Goal: Task Accomplishment & Management: Manage account settings

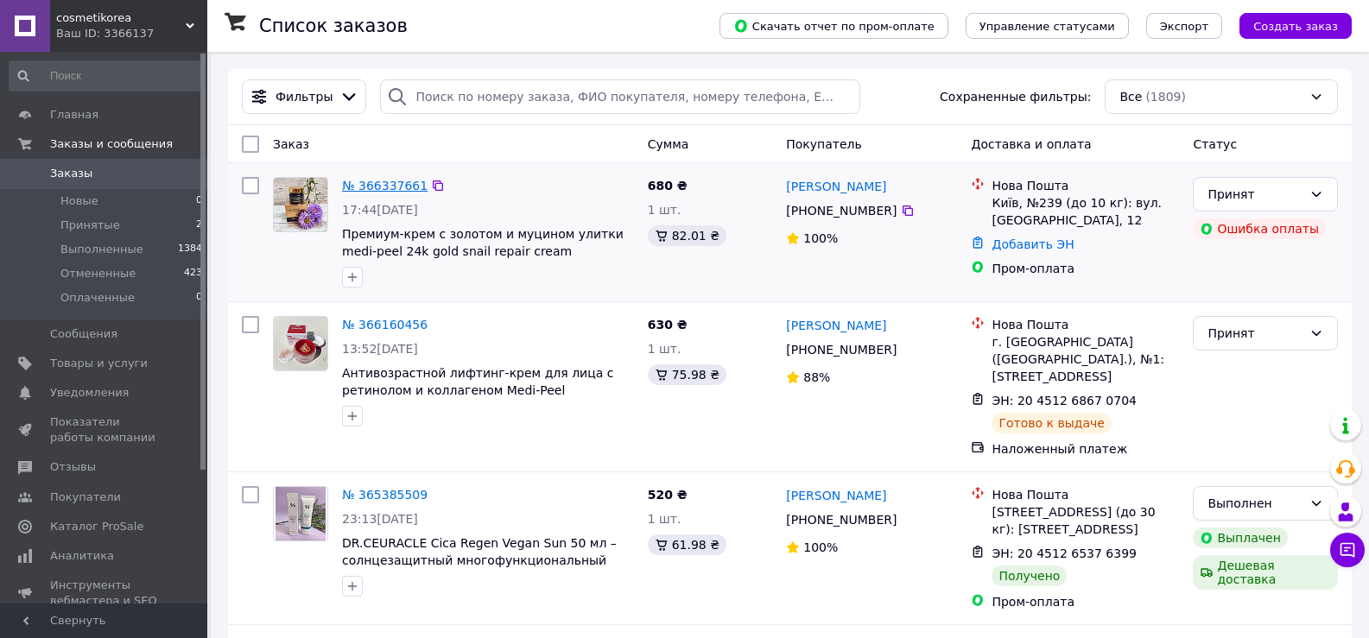
click at [383, 185] on link "№ 366337661" at bounding box center [385, 186] width 86 height 14
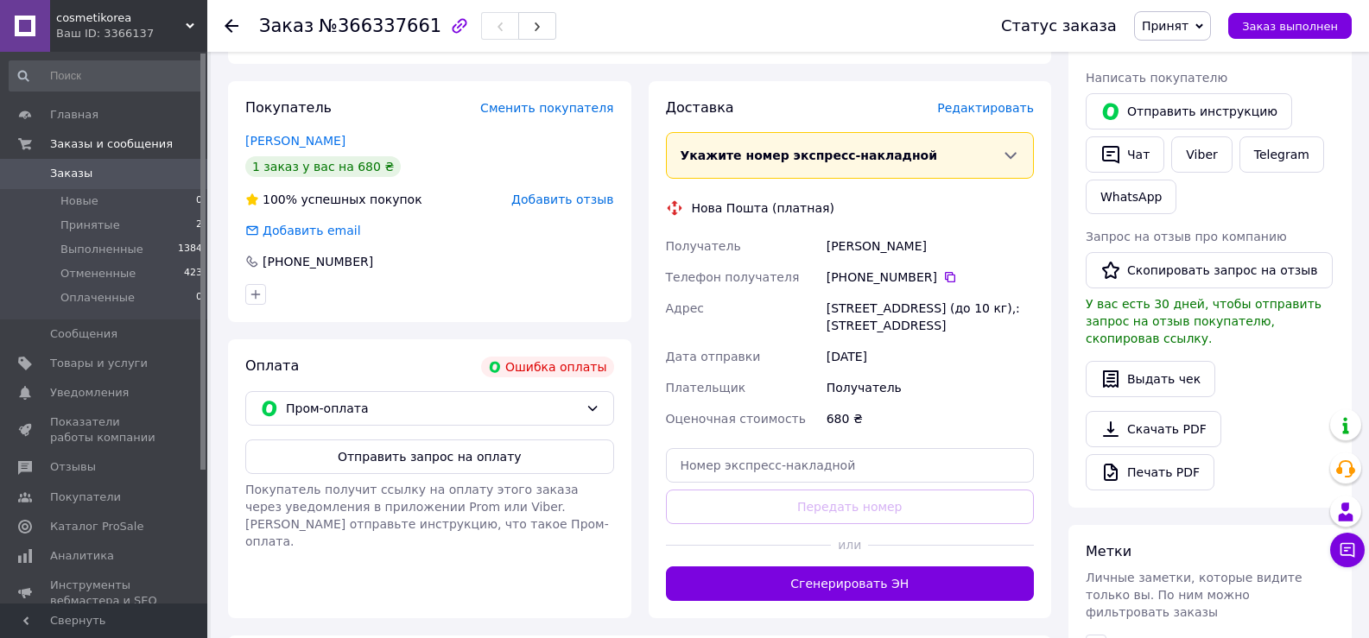
scroll to position [345, 0]
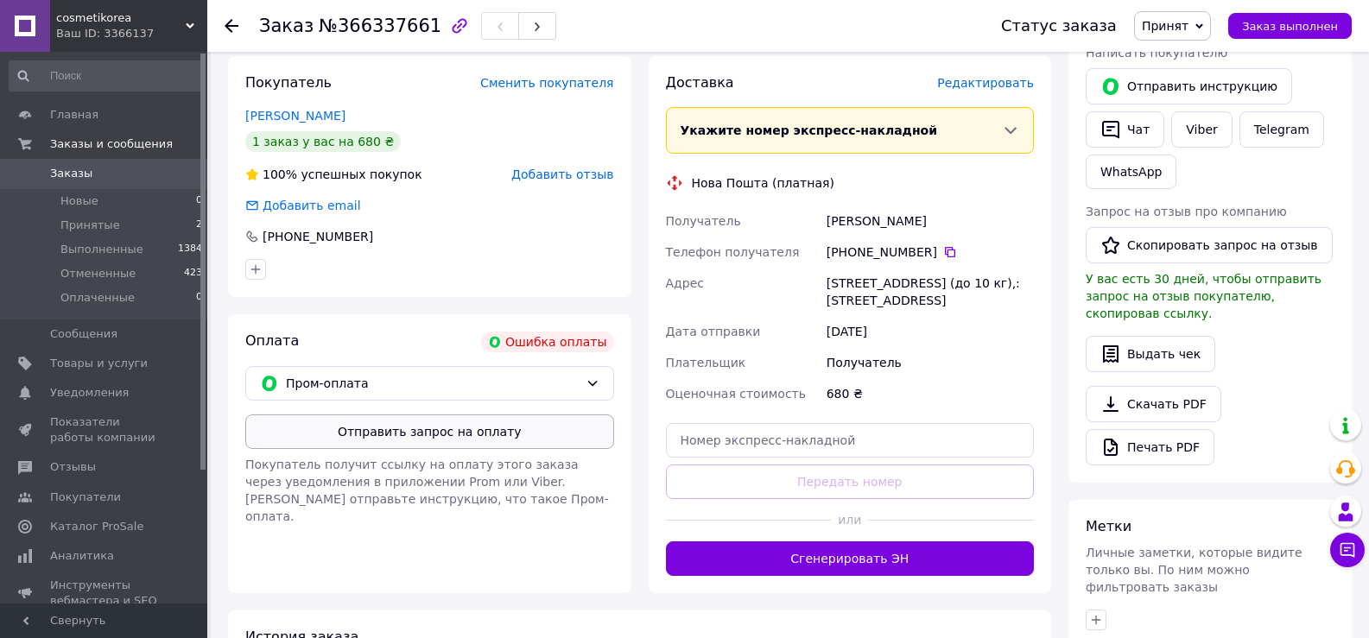
click at [428, 439] on button "Отправить запрос на оплату" at bounding box center [429, 432] width 369 height 35
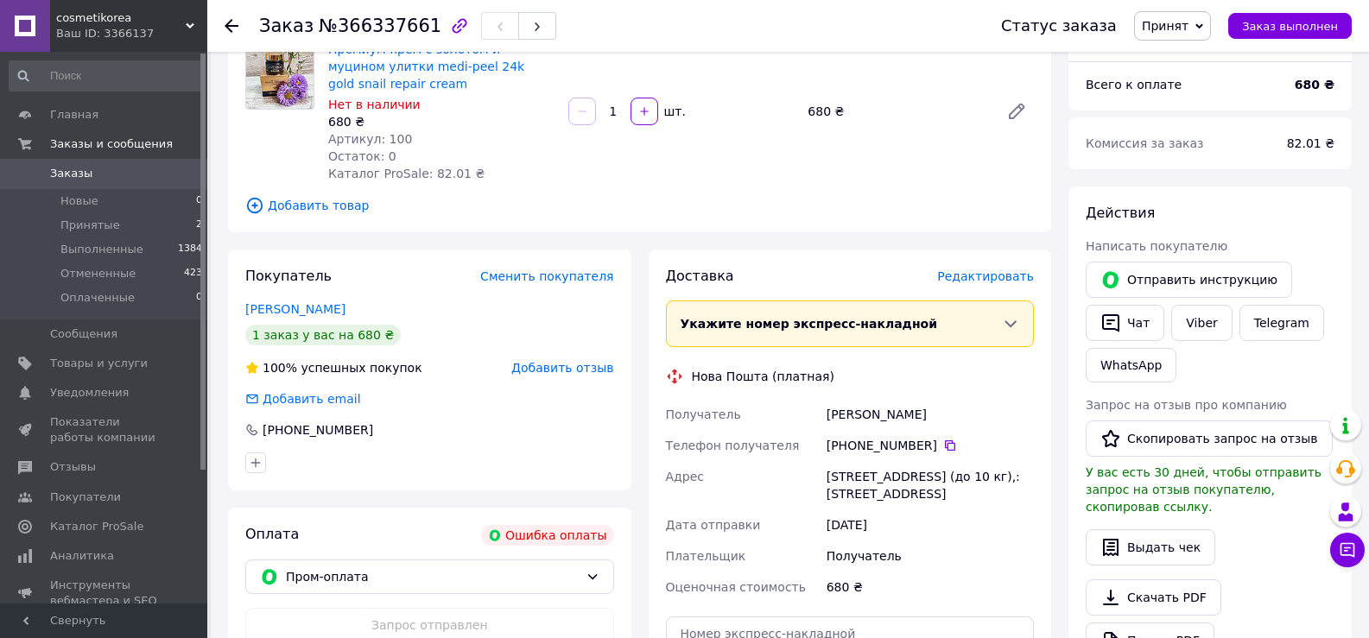
scroll to position [66, 0]
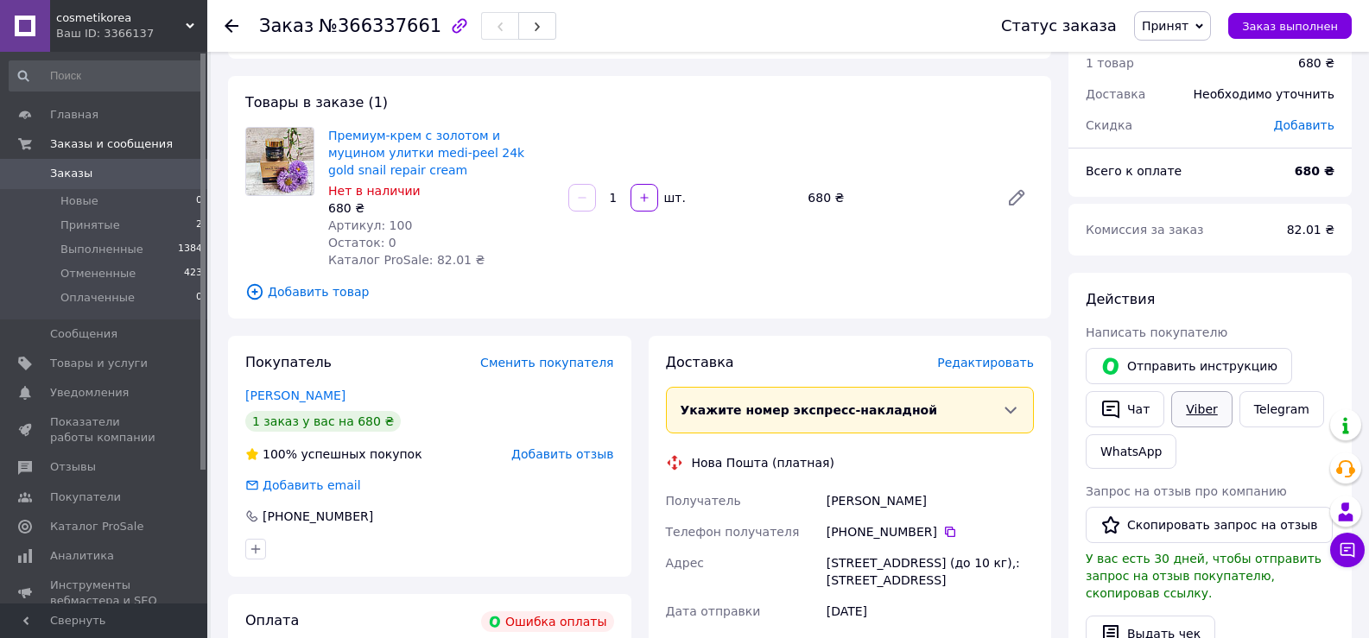
click at [1188, 409] on link "Viber" at bounding box center [1201, 409] width 60 height 36
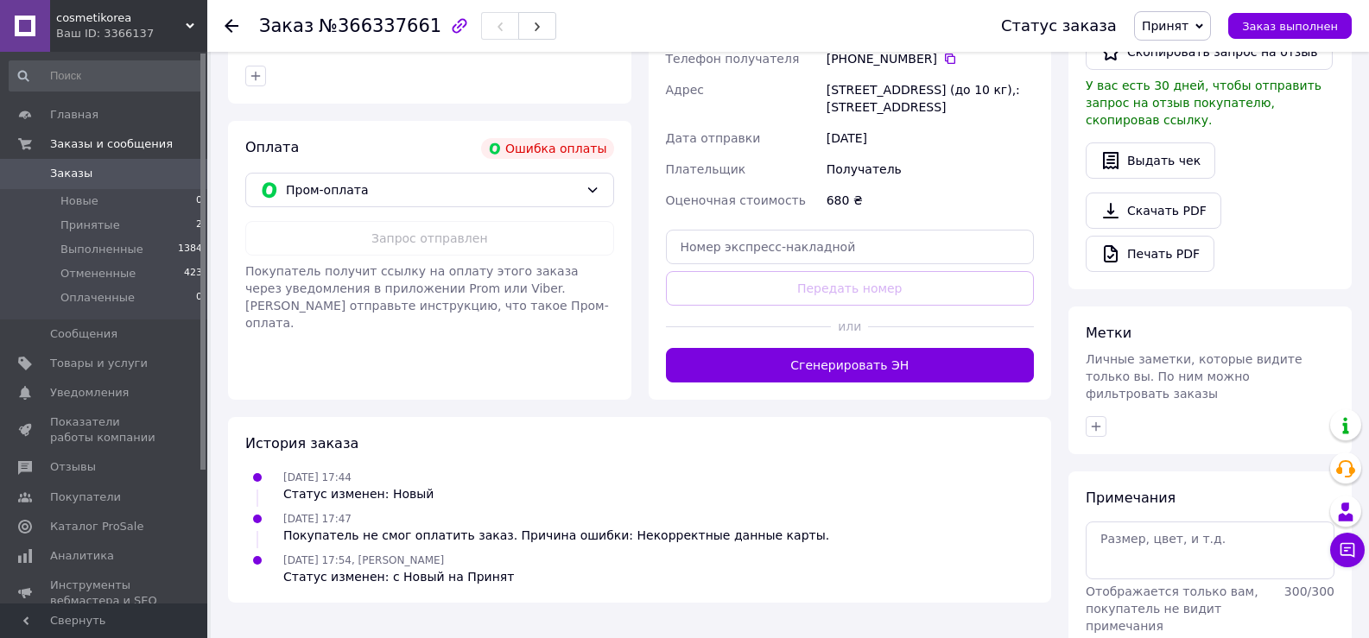
scroll to position [497, 0]
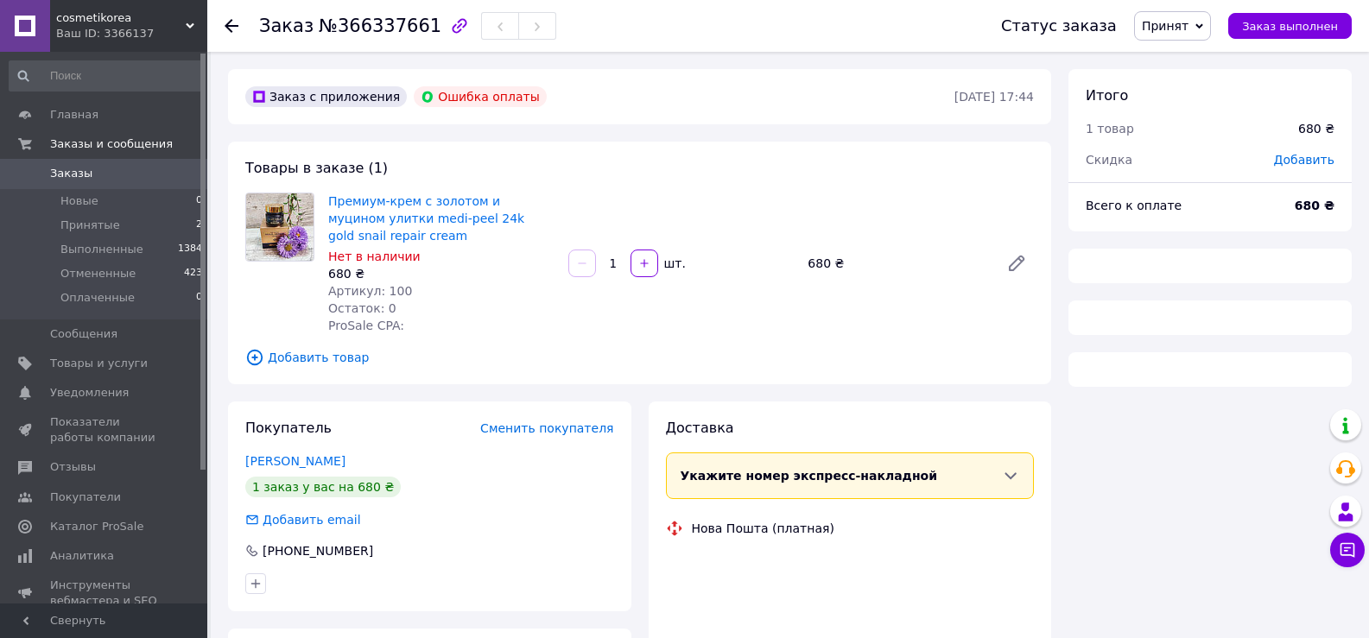
scroll to position [270, 0]
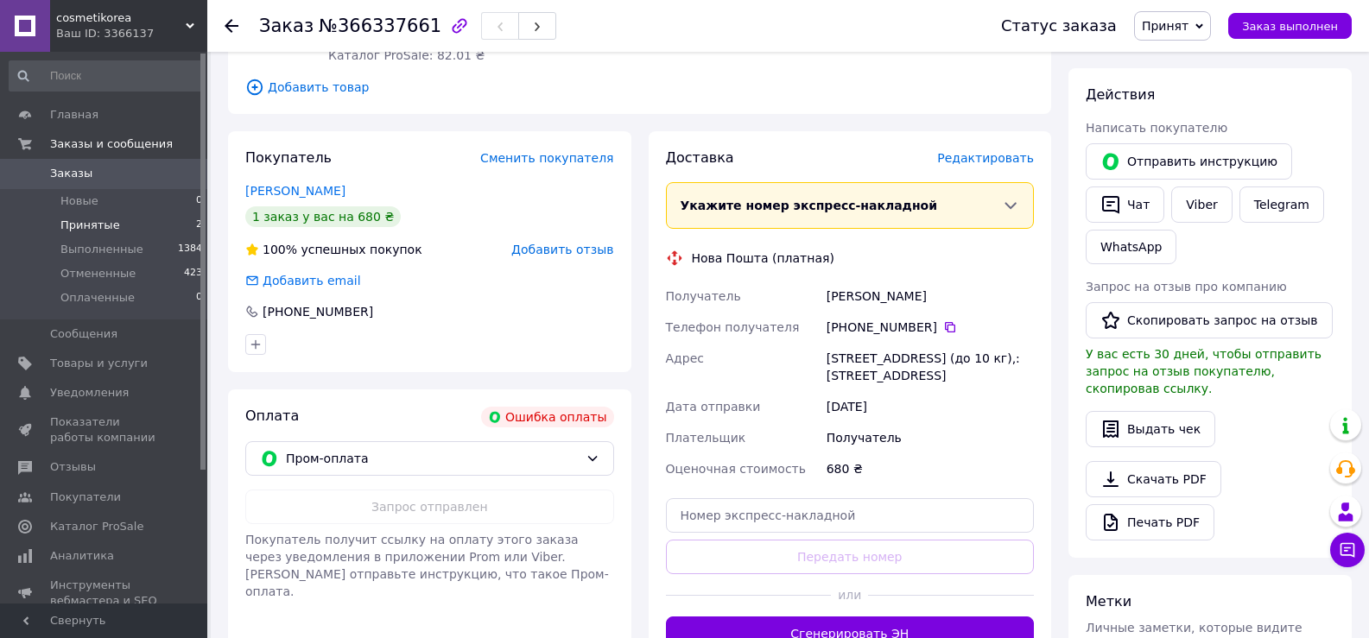
click at [105, 224] on span "Принятые" at bounding box center [90, 226] width 60 height 16
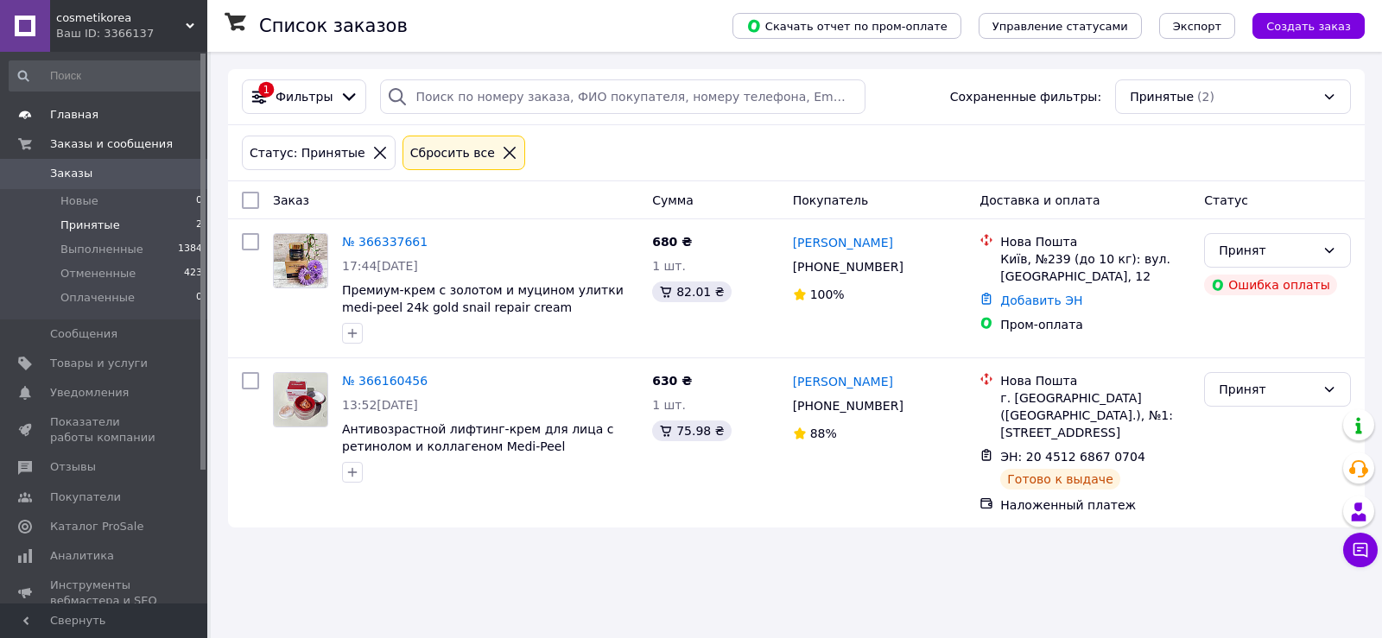
click at [87, 118] on span "Главная" at bounding box center [74, 115] width 48 height 16
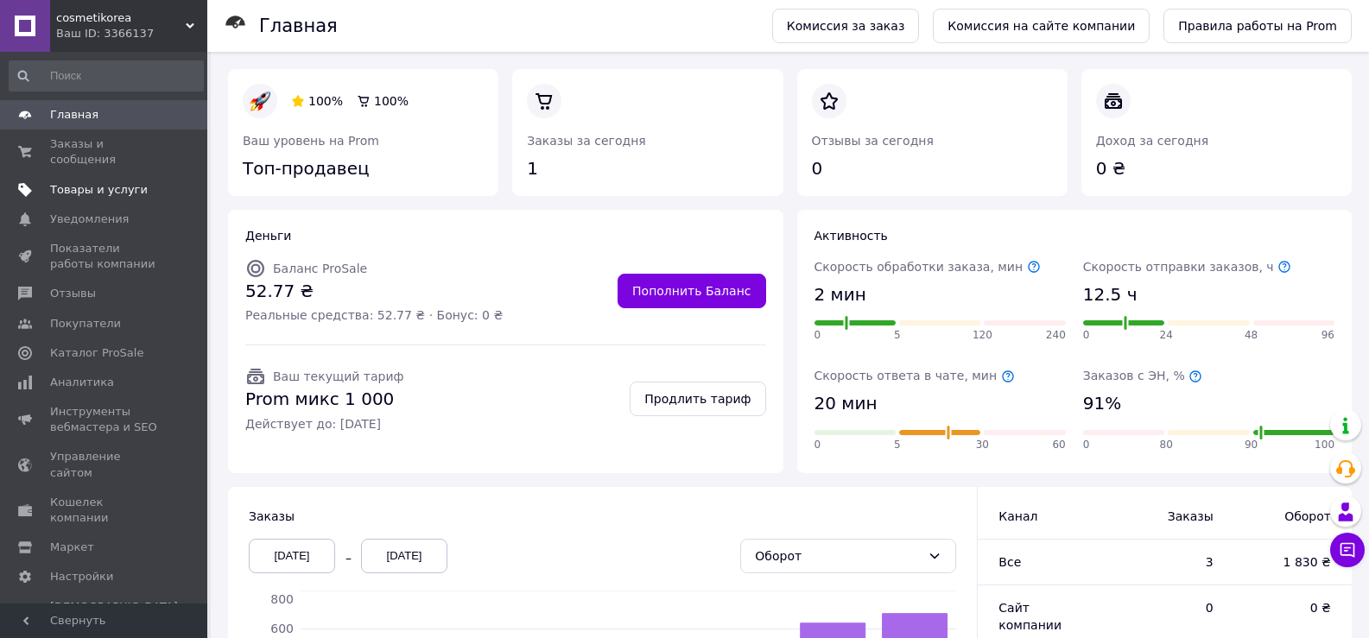
click at [92, 182] on span "Товары и услуги" at bounding box center [99, 190] width 98 height 16
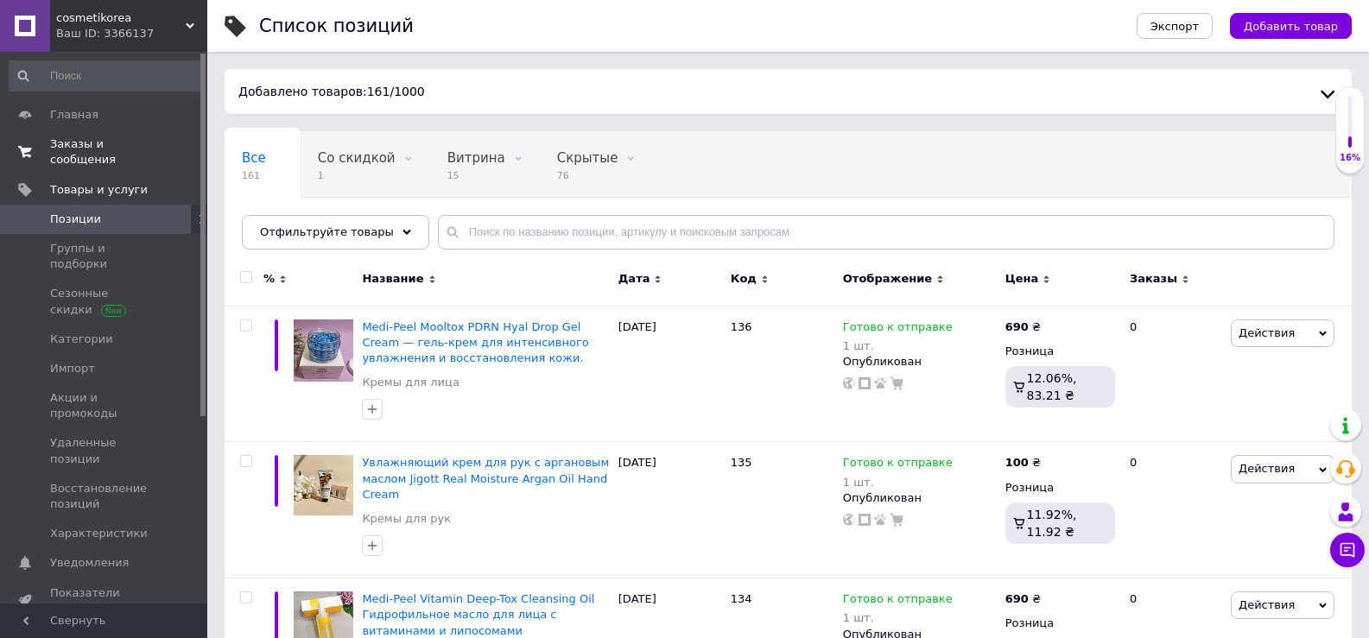
click at [93, 147] on span "Заказы и сообщения" at bounding box center [105, 151] width 110 height 31
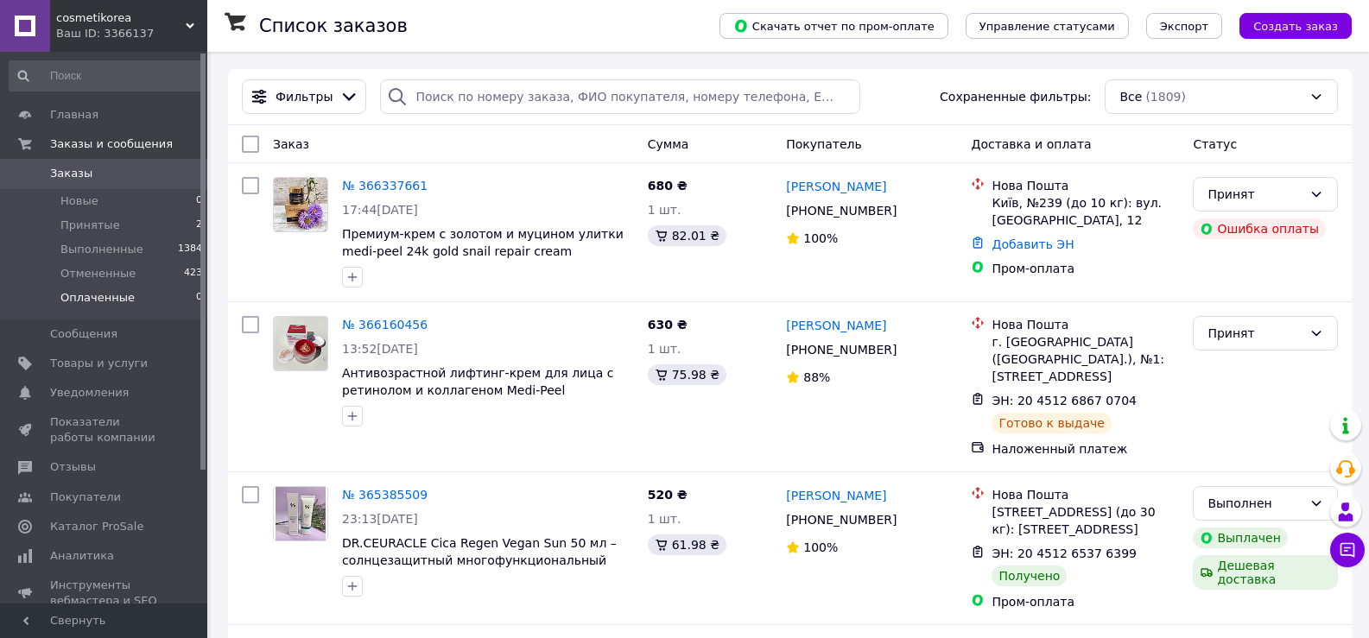
click at [103, 296] on span "Оплаченные" at bounding box center [97, 298] width 74 height 16
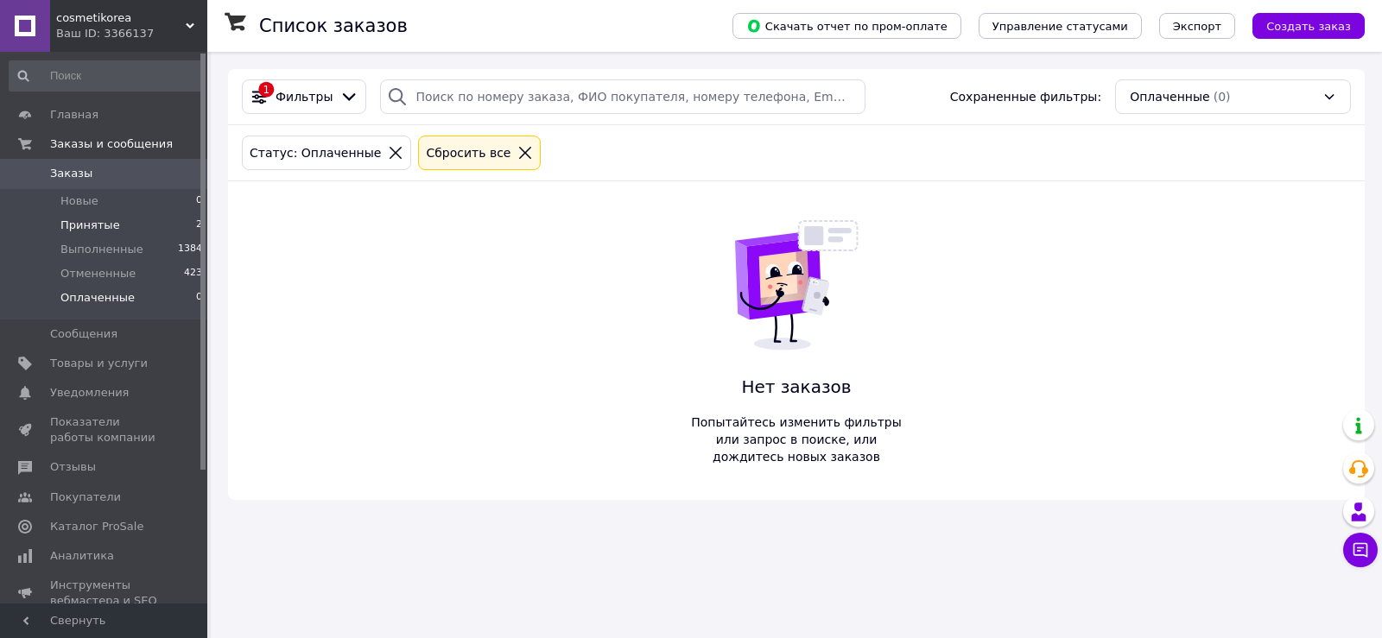
click at [90, 224] on span "Принятые" at bounding box center [90, 226] width 60 height 16
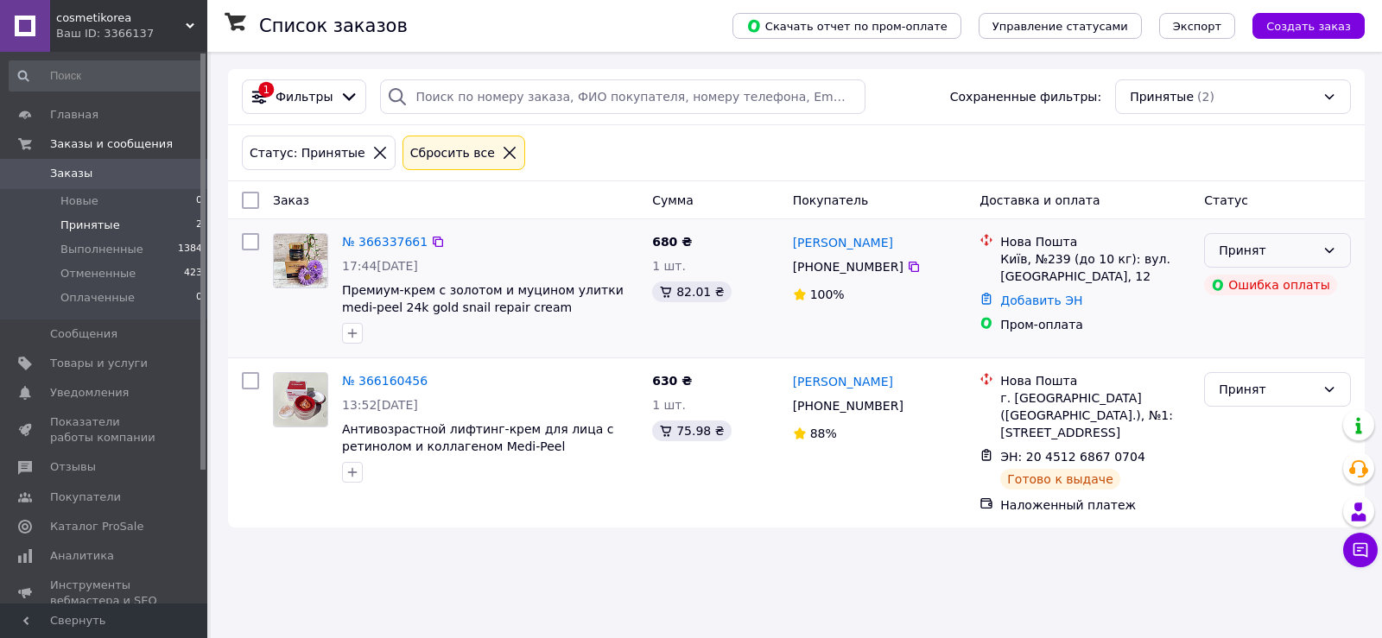
click at [1315, 250] on div "Принят" at bounding box center [1277, 250] width 147 height 35
click at [1165, 191] on div "Доставка и оплата" at bounding box center [1084, 200] width 225 height 31
click at [85, 253] on span "Выполненные" at bounding box center [101, 250] width 83 height 16
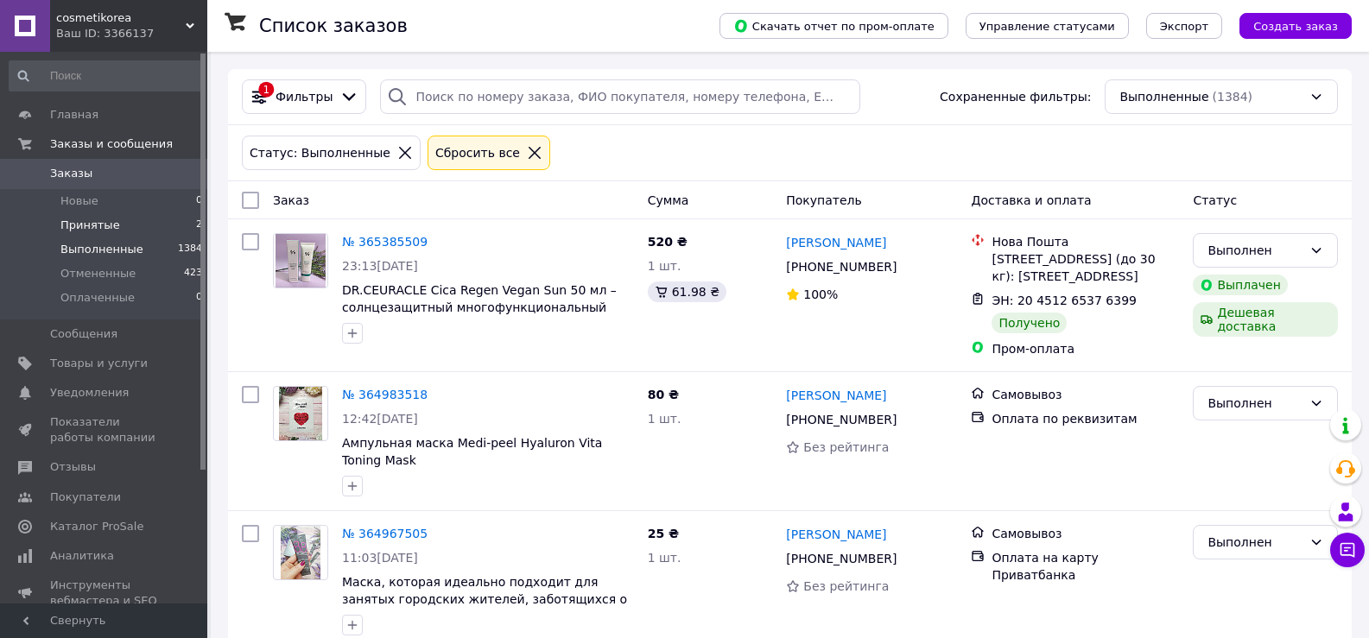
click at [86, 231] on span "Принятые" at bounding box center [90, 226] width 60 height 16
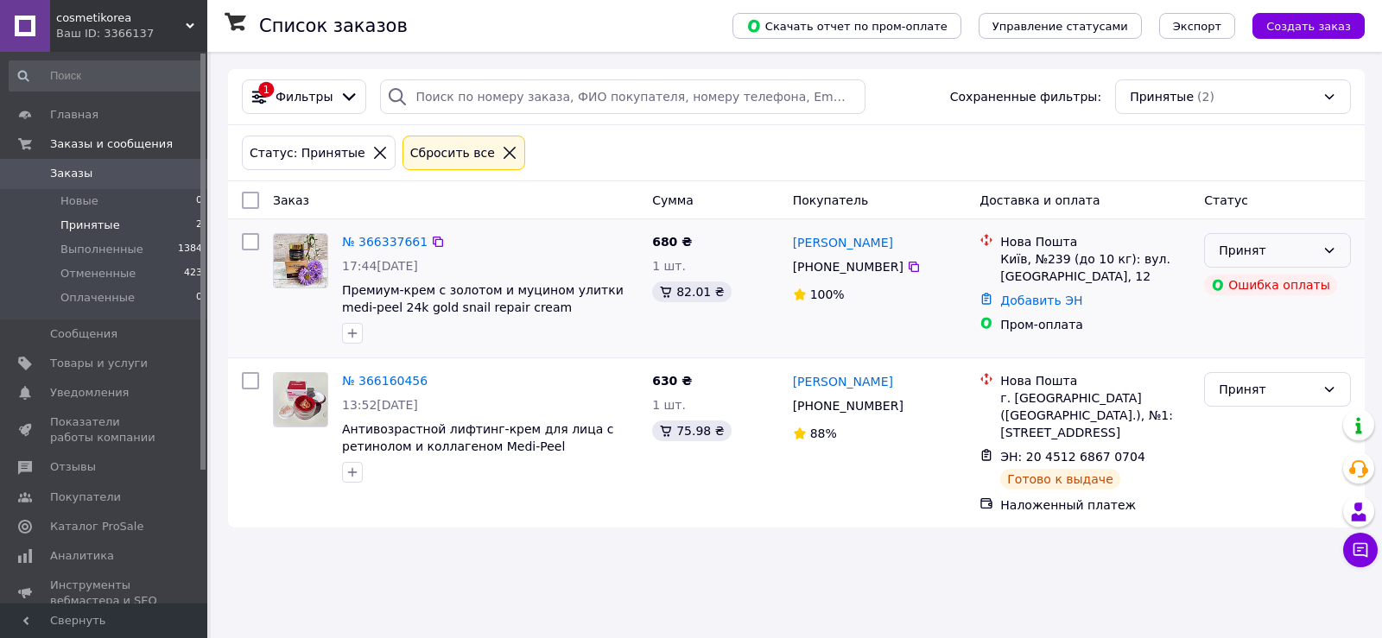
click at [1326, 249] on icon at bounding box center [1330, 250] width 10 height 5
click at [891, 141] on div "Статус: Принятые Сбросить все" at bounding box center [796, 152] width 1116 height 41
drag, startPoint x: 337, startPoint y: 233, endPoint x: 419, endPoint y: 245, distance: 82.9
click at [419, 245] on div "№ 366337661 17:44, 12.10.2025 Премиум-крем с золотом и муцином улитки medi-peel…" at bounding box center [490, 288] width 310 height 124
click at [431, 243] on icon at bounding box center [438, 242] width 14 height 14
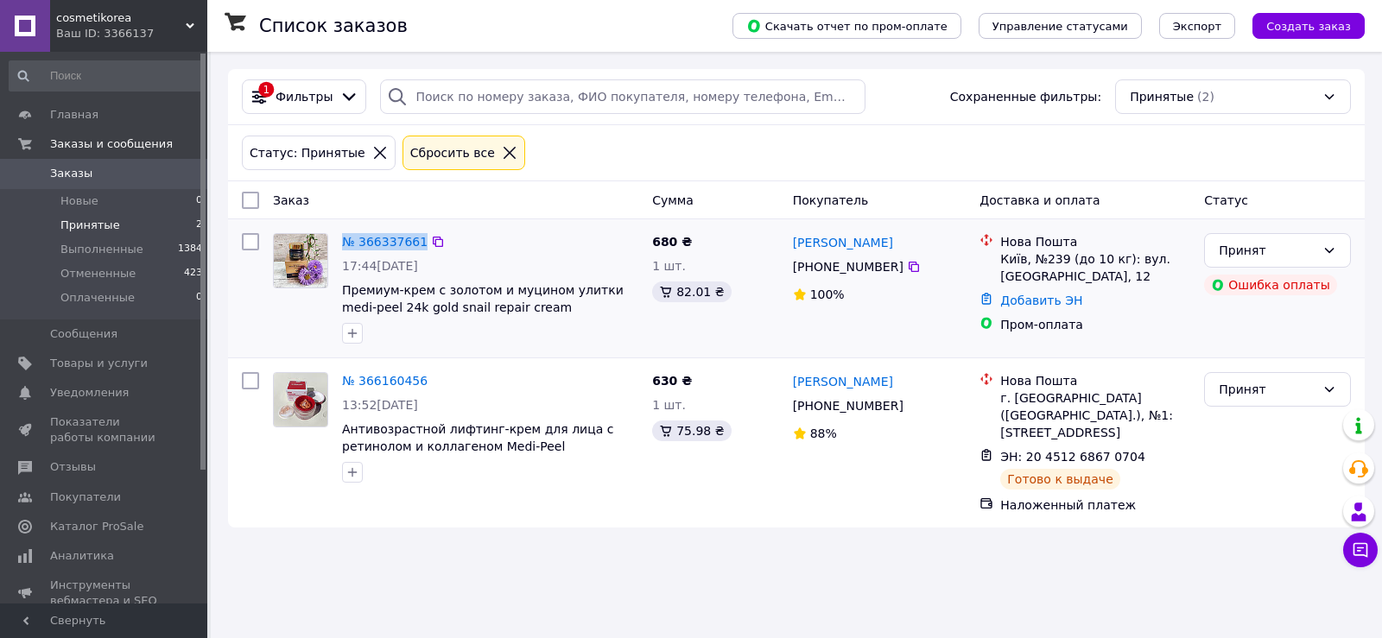
drag, startPoint x: 336, startPoint y: 237, endPoint x: 444, endPoint y: 244, distance: 108.2
click at [444, 244] on div "№ 366337661 17:44, 12.10.2025 Премиум-крем с золотом и муцином улитки medi-peel…" at bounding box center [490, 288] width 310 height 124
copy div "№ 366337661"
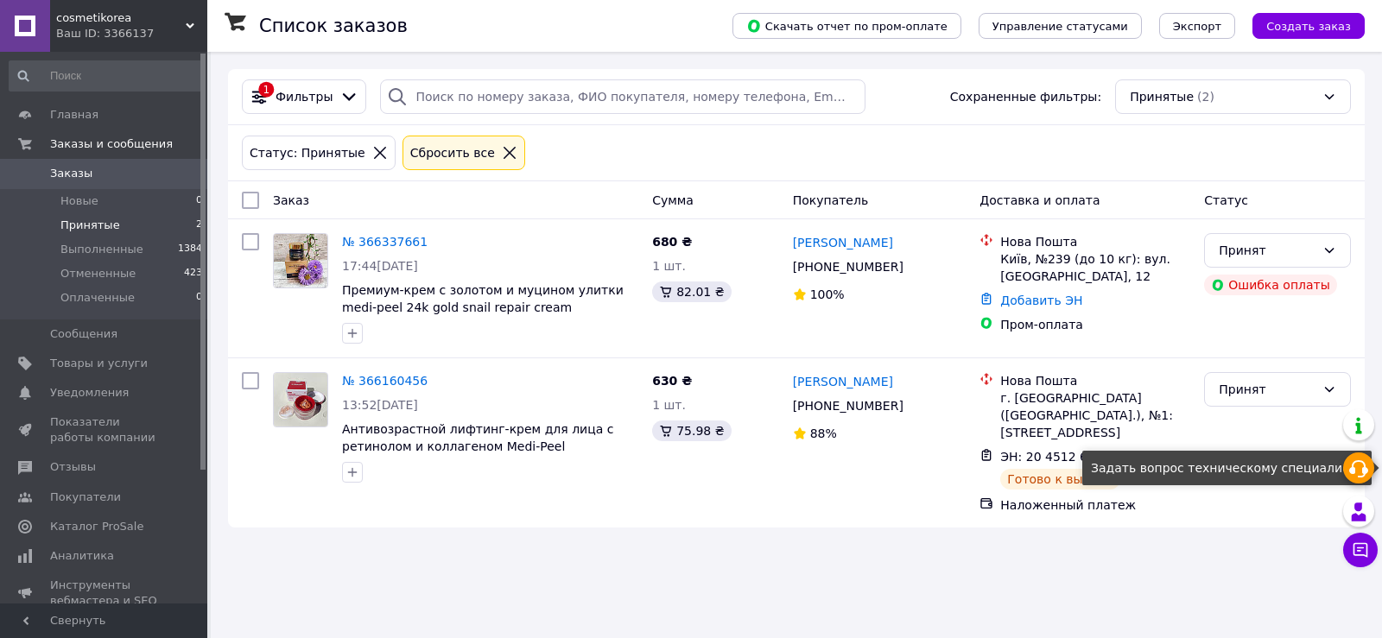
click at [1363, 468] on use at bounding box center [1358, 468] width 19 height 17
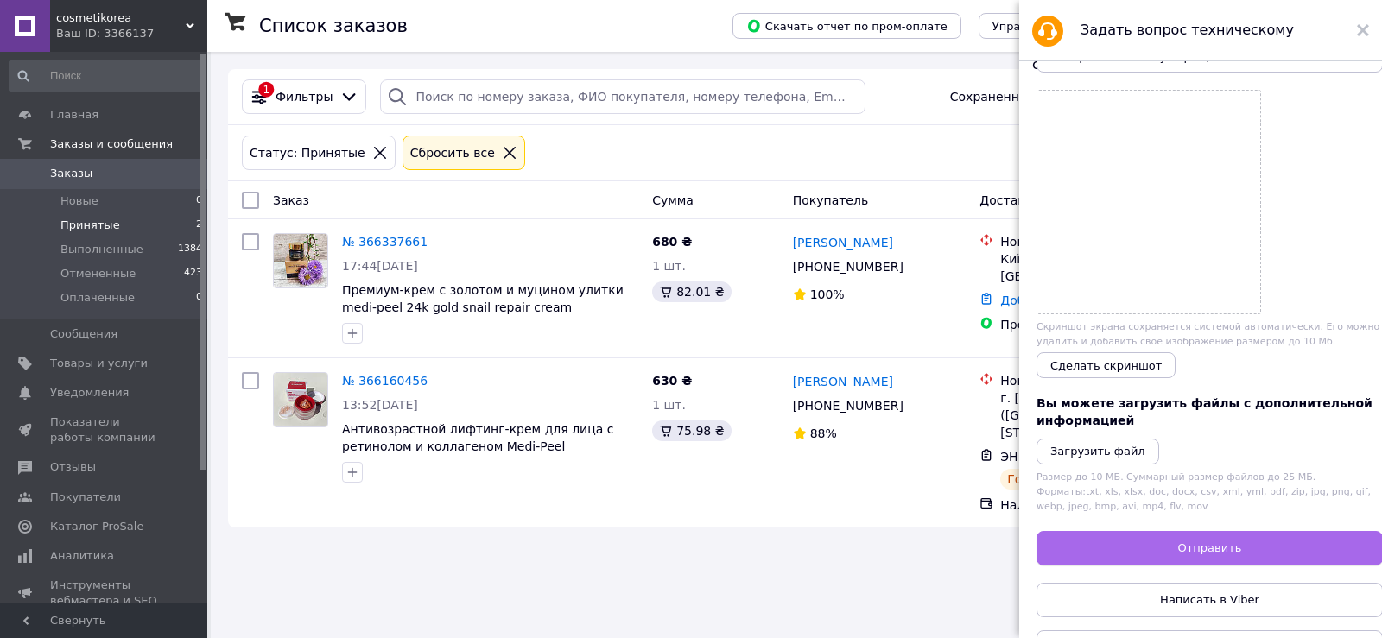
scroll to position [142, 0]
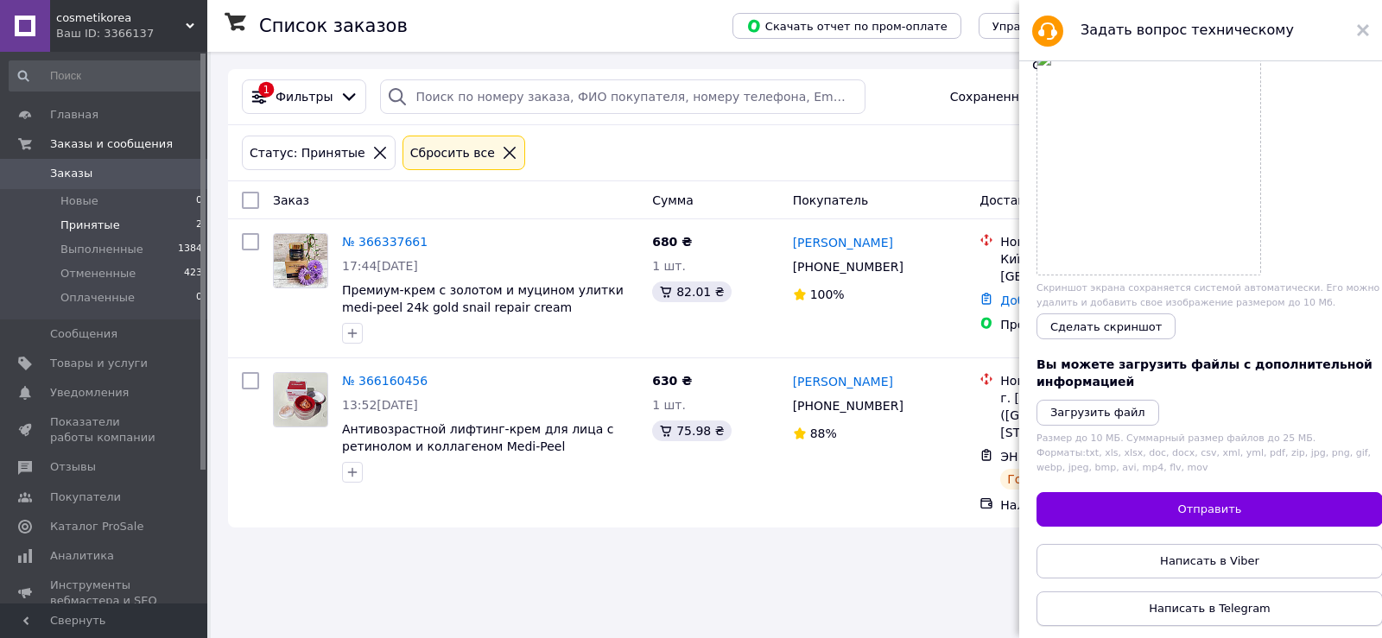
click at [1056, 592] on link "Написать в Telegram" at bounding box center [1209, 609] width 346 height 35
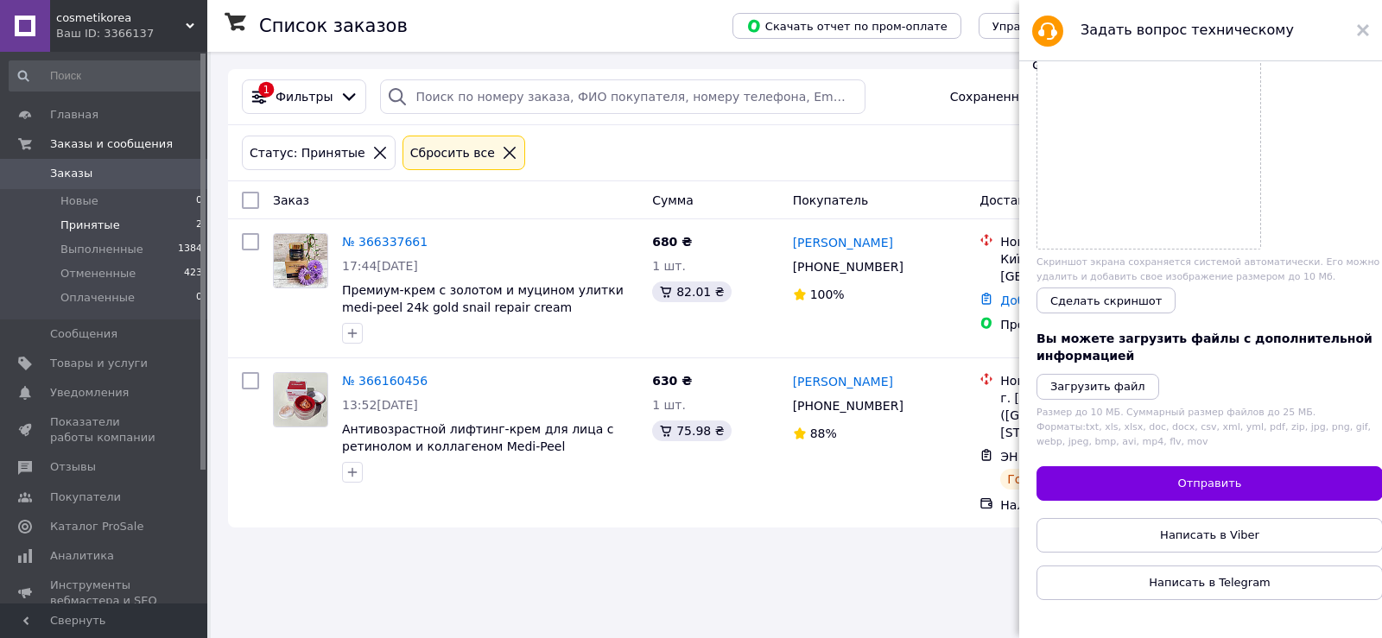
scroll to position [0, 0]
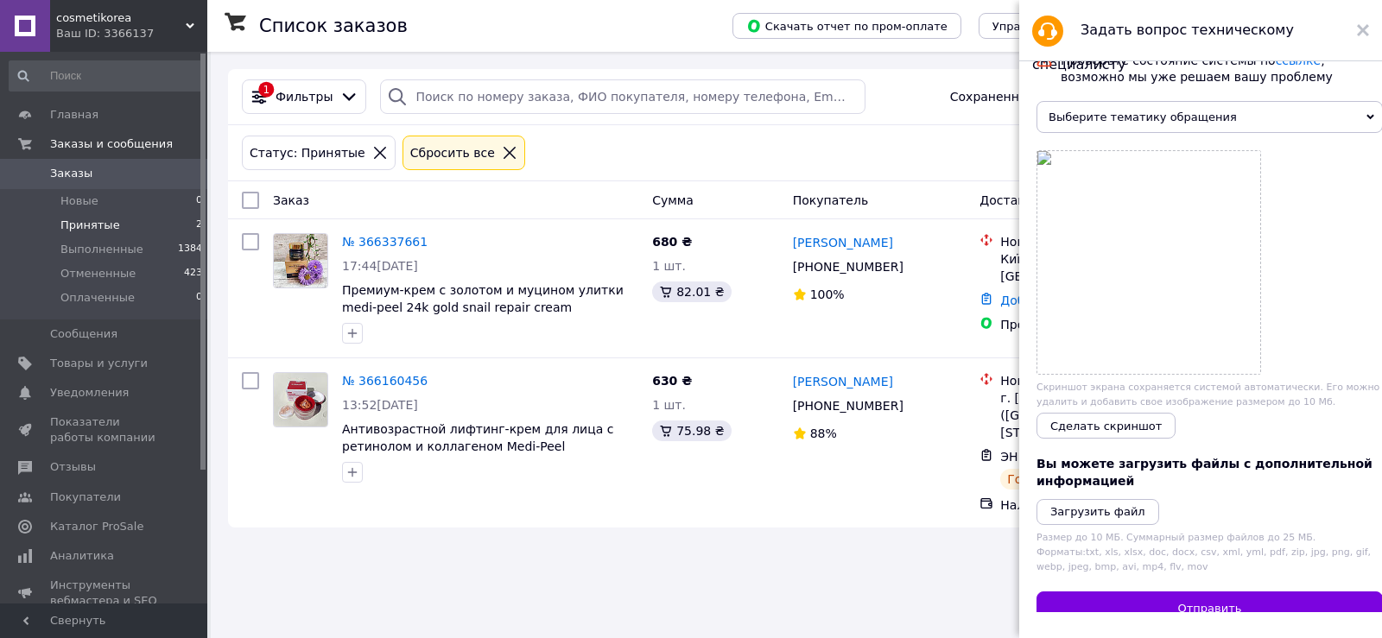
click at [1266, 122] on span "Выберите тематику обращения" at bounding box center [1209, 117] width 346 height 32
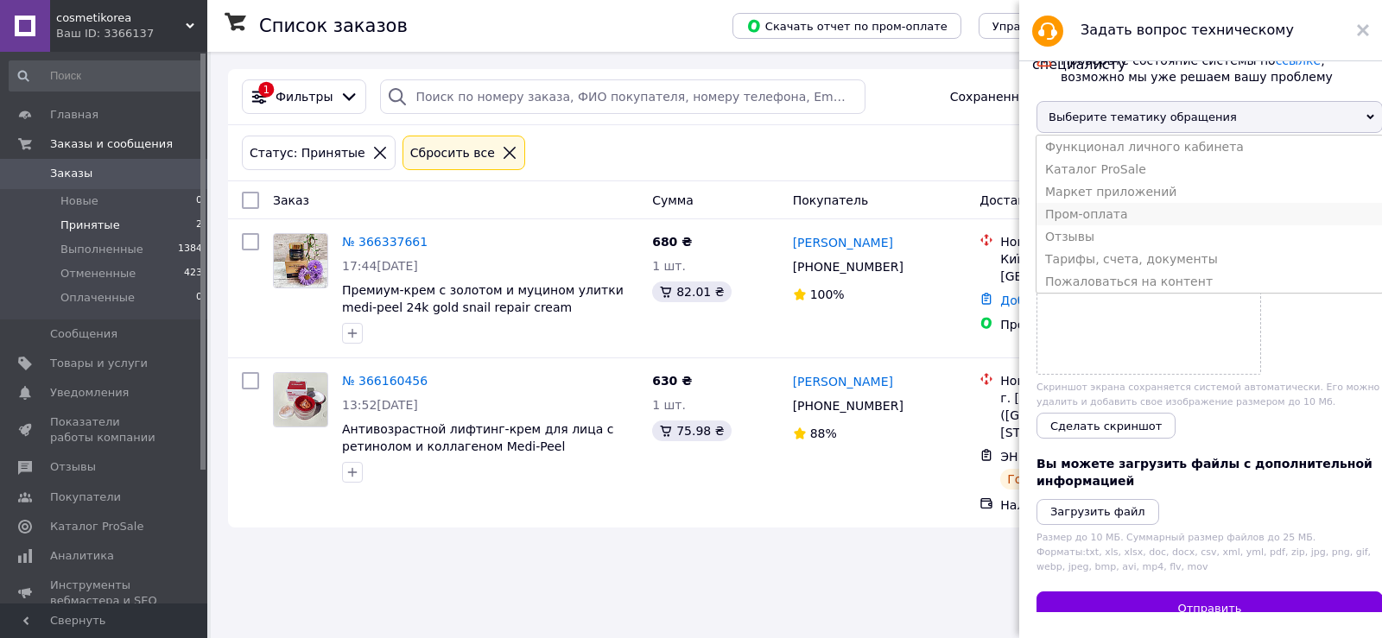
click at [1109, 220] on li "Пром-оплата" at bounding box center [1209, 214] width 346 height 22
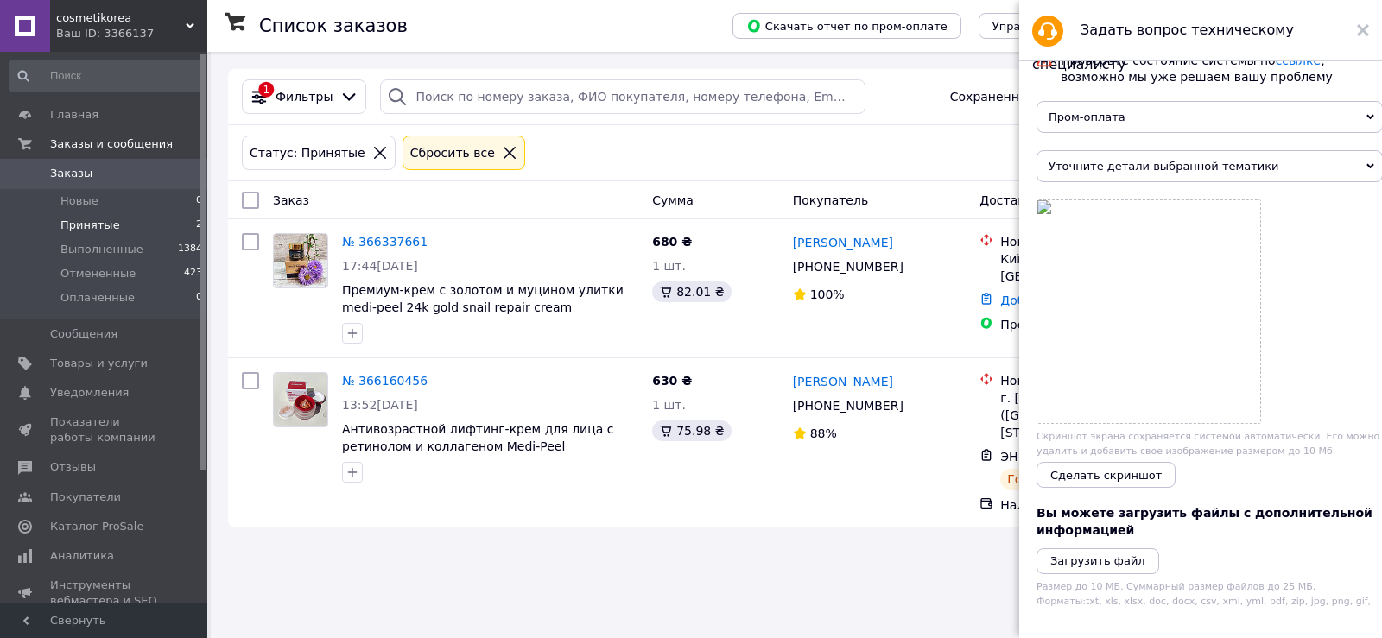
click at [1181, 169] on span "Уточните детали выбранной тематики" at bounding box center [1209, 166] width 346 height 32
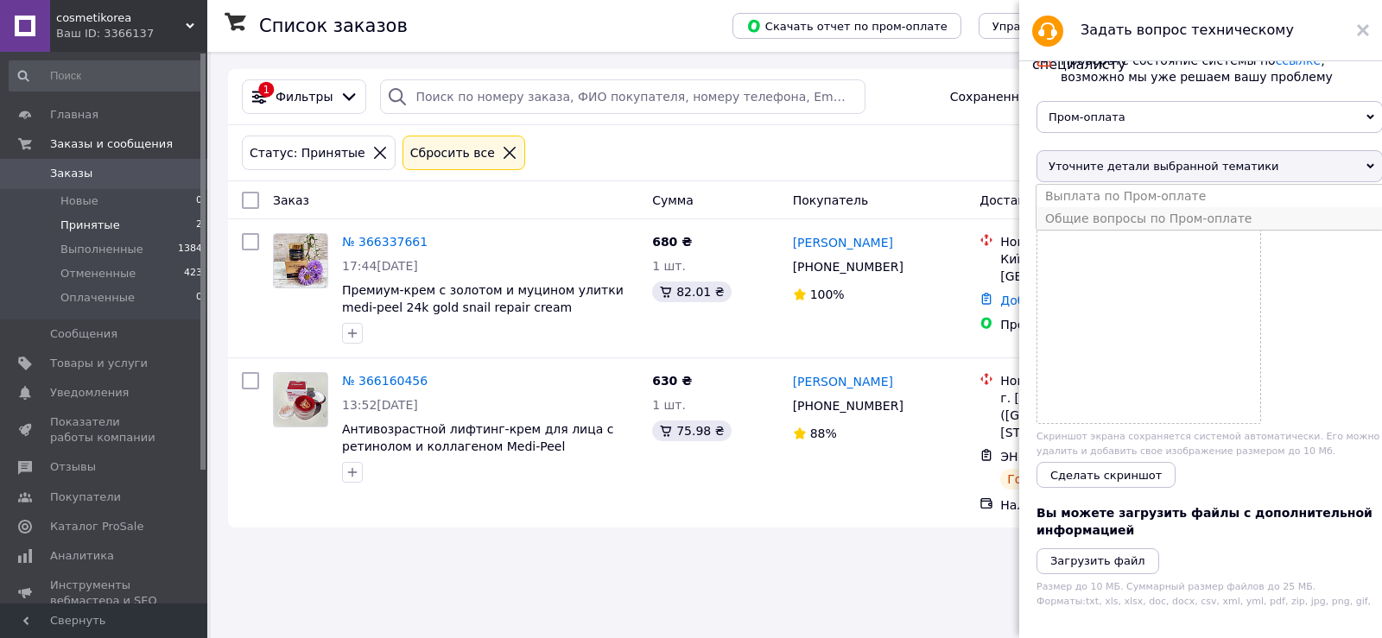
click at [1176, 226] on li "Общие вопросы по Пром-оплате" at bounding box center [1209, 218] width 346 height 22
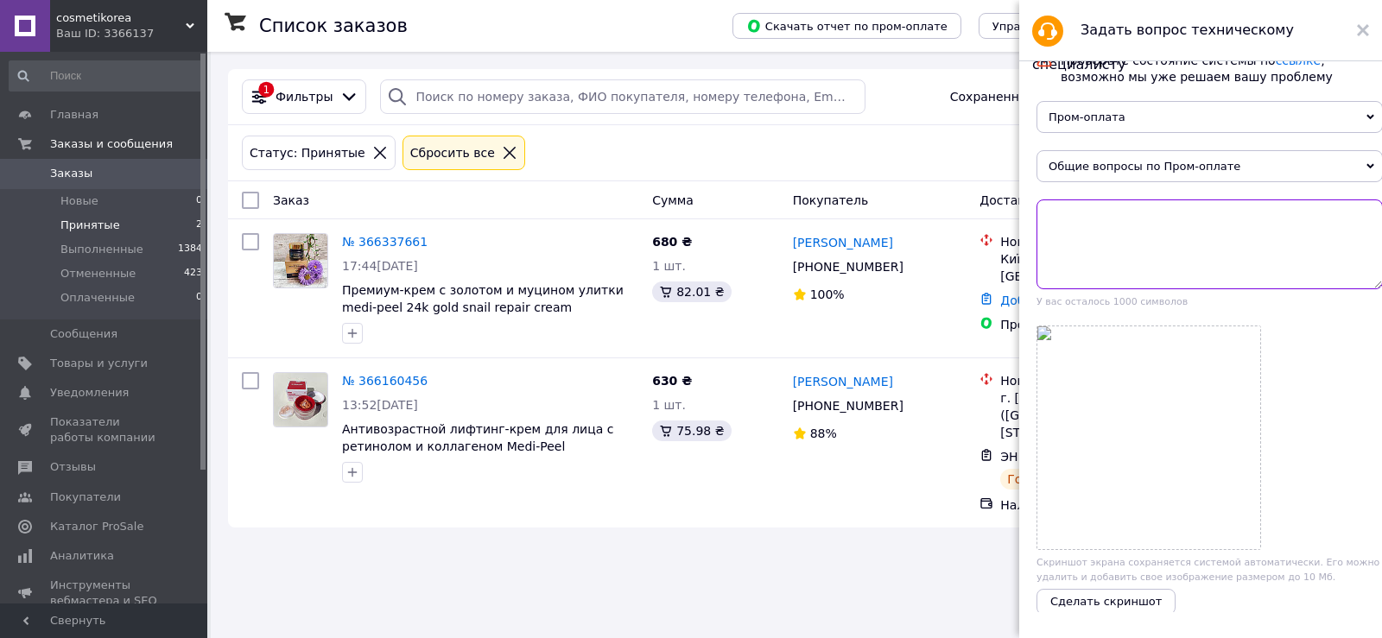
click at [1142, 241] on textarea at bounding box center [1209, 245] width 346 height 90
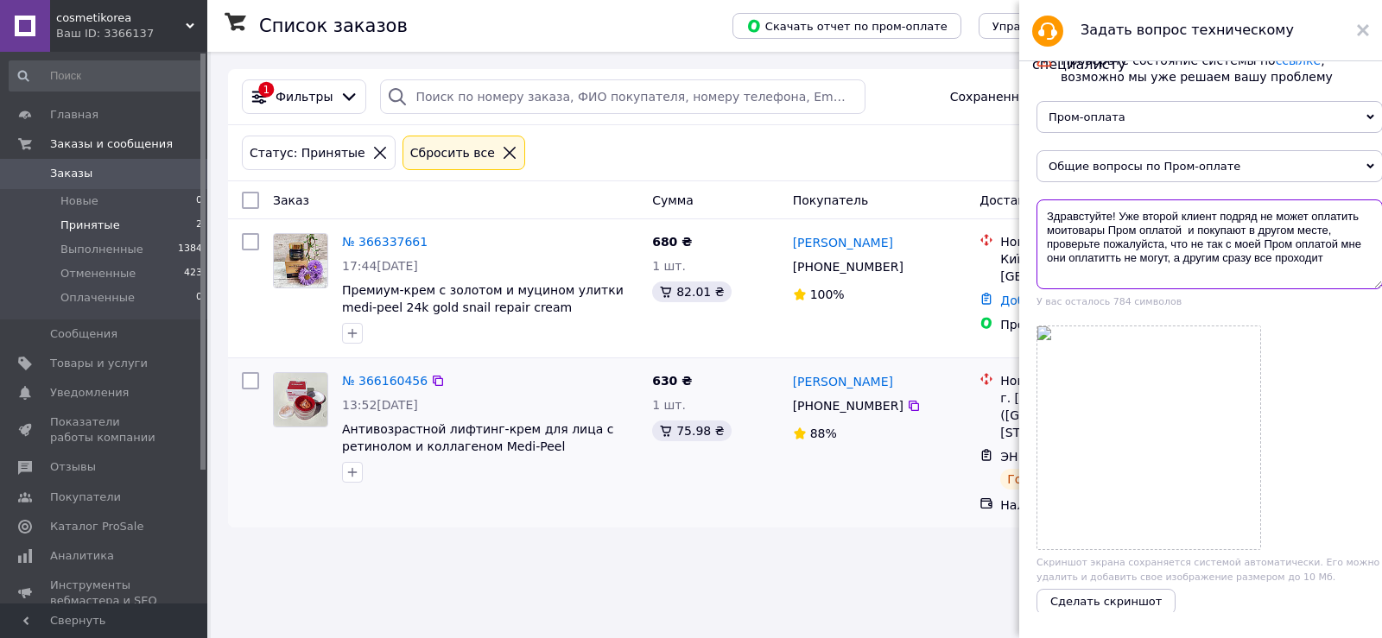
scroll to position [86, 0]
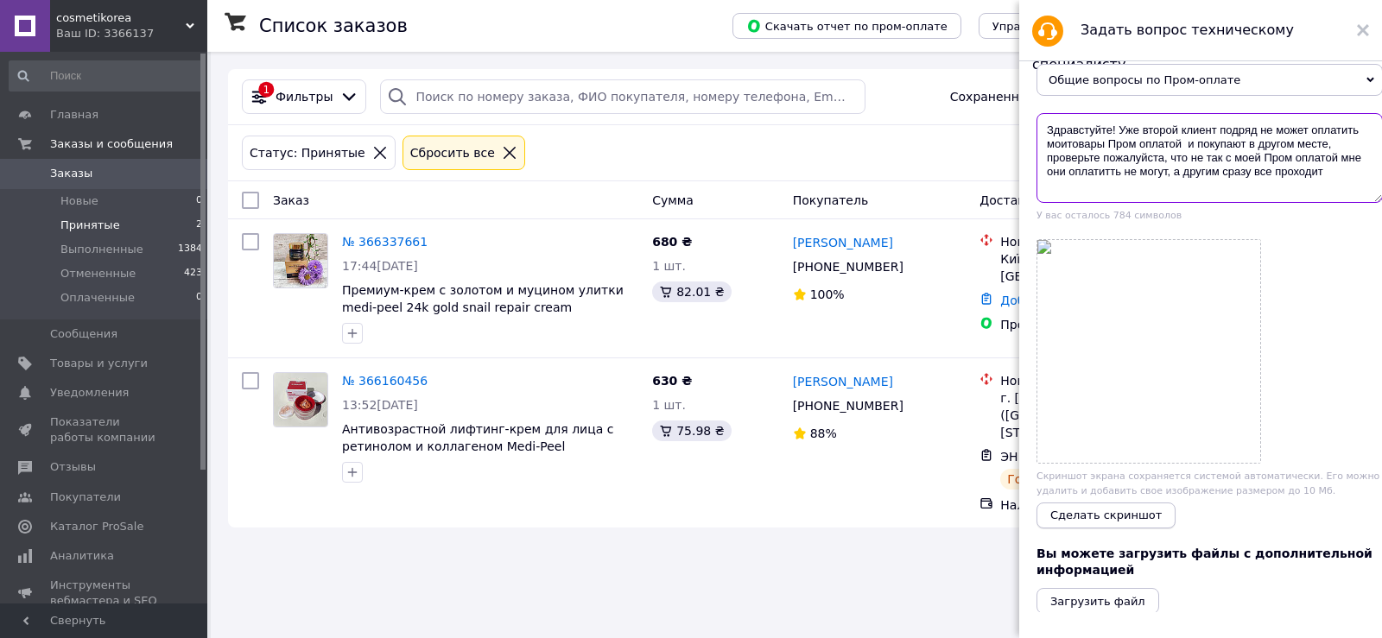
type textarea "Здравстуйте! Уже второй клиент подряд не может оплатить моитовары Пром оплатой …"
click at [1093, 522] on span "Сделать скриншот" at bounding box center [1105, 515] width 111 height 13
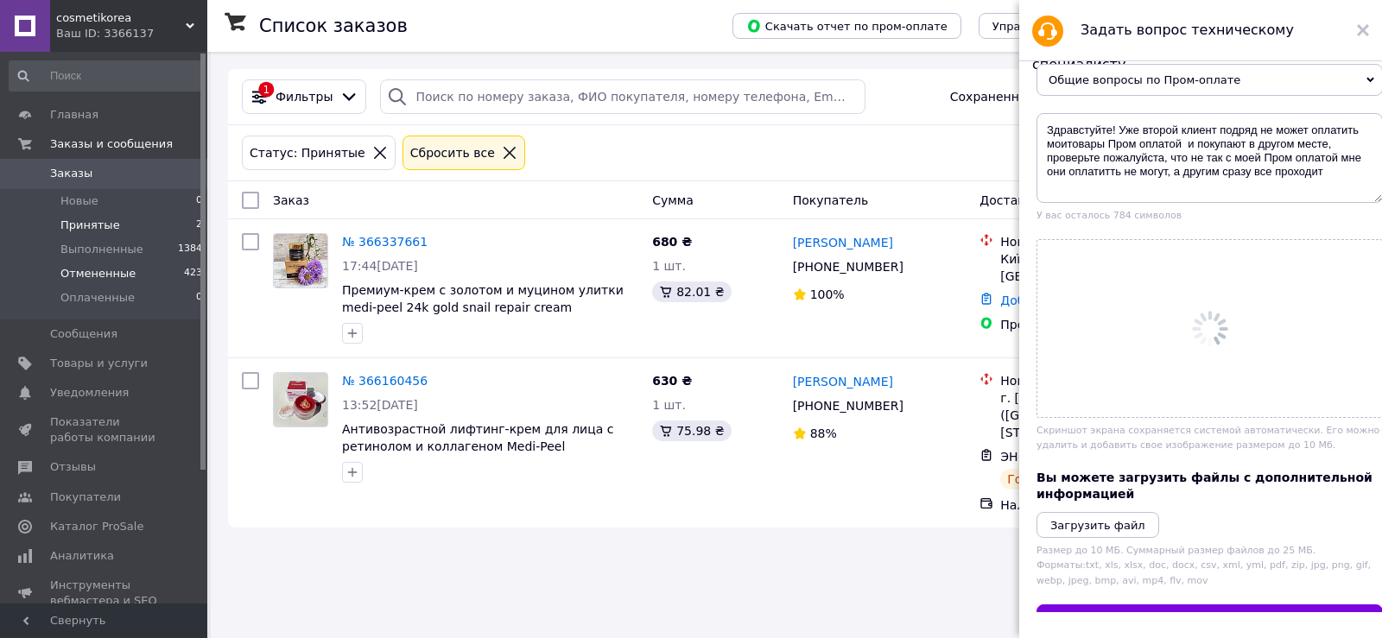
click at [102, 270] on span "Отмененные" at bounding box center [97, 274] width 75 height 16
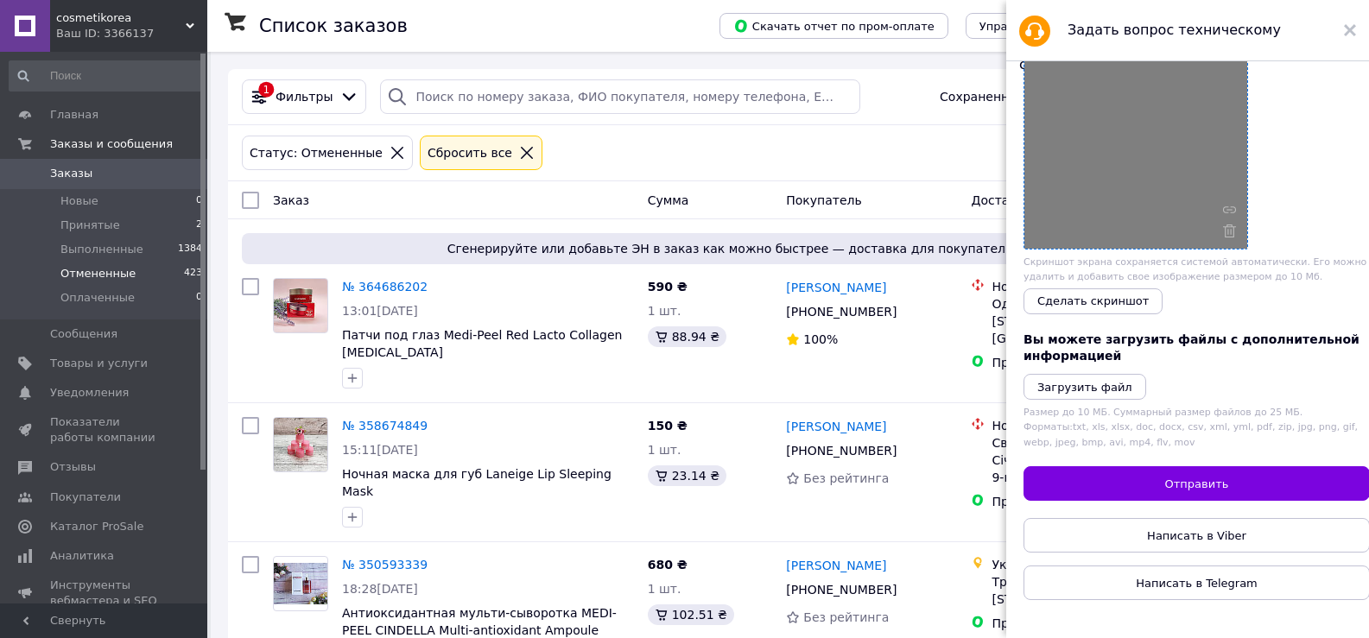
scroll to position [320, 0]
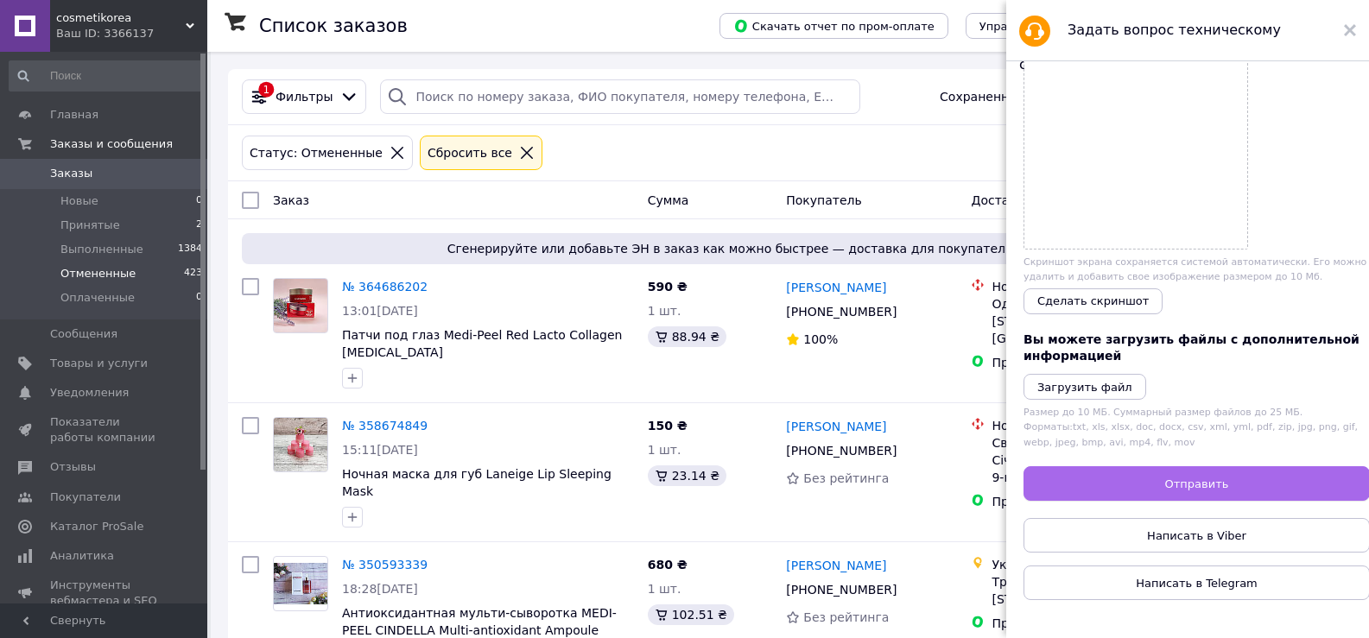
click at [1183, 478] on span "Отправить" at bounding box center [1197, 484] width 64 height 13
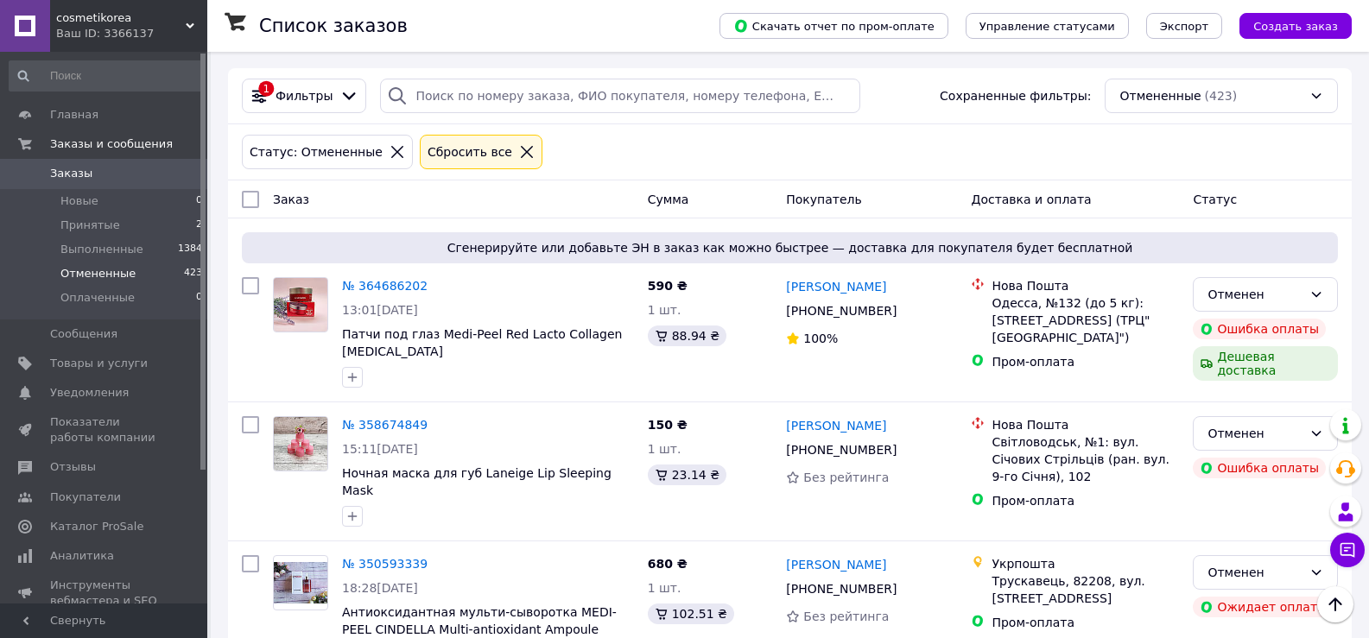
scroll to position [0, 0]
click at [98, 247] on span "Выполненные" at bounding box center [101, 250] width 83 height 16
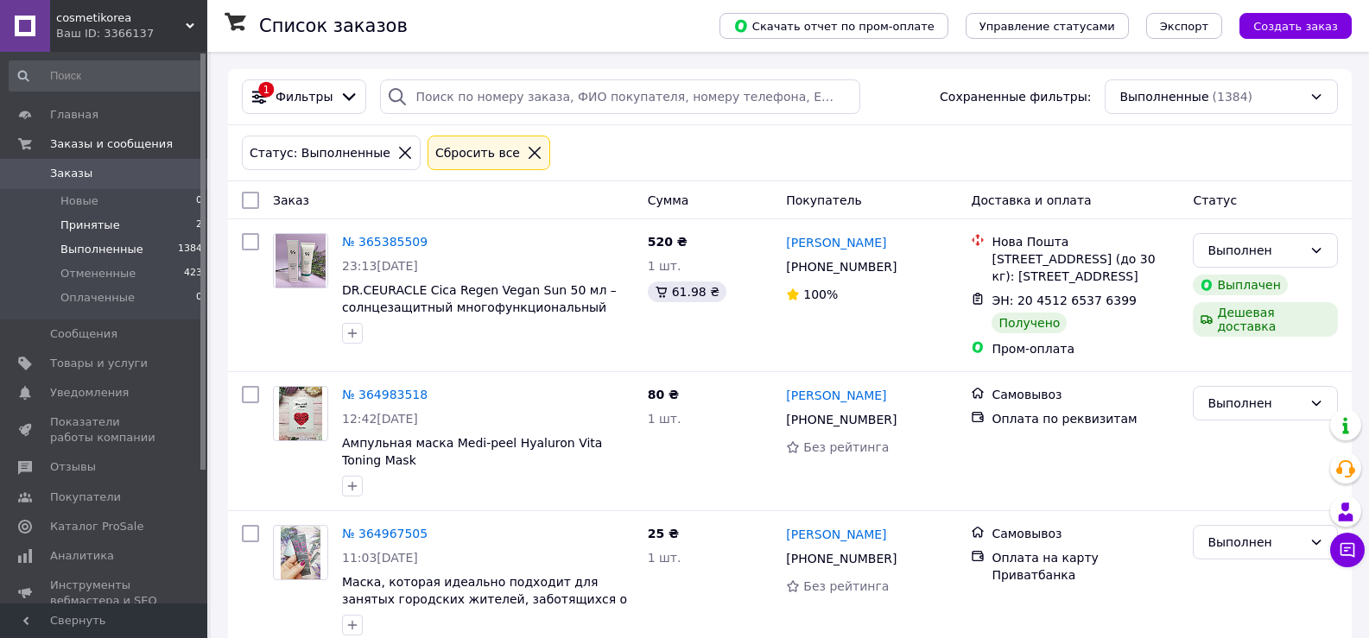
click at [98, 226] on span "Принятые" at bounding box center [90, 226] width 60 height 16
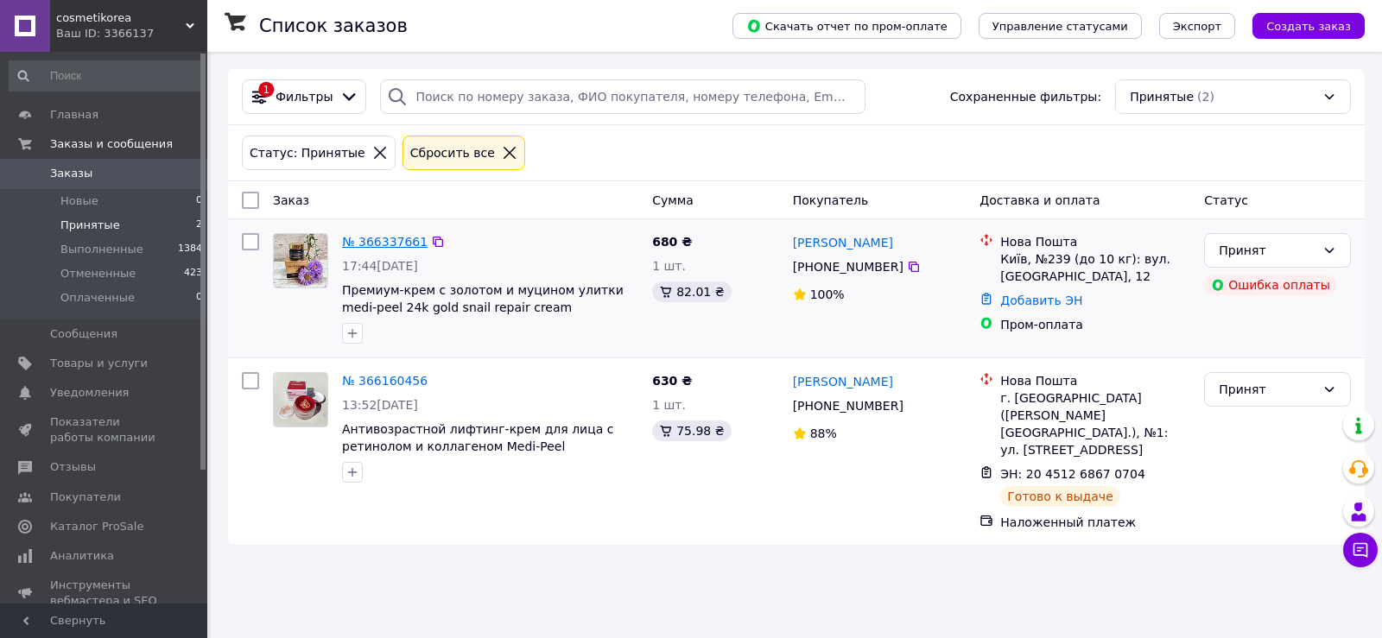
click at [400, 239] on link "№ 366337661" at bounding box center [385, 242] width 86 height 14
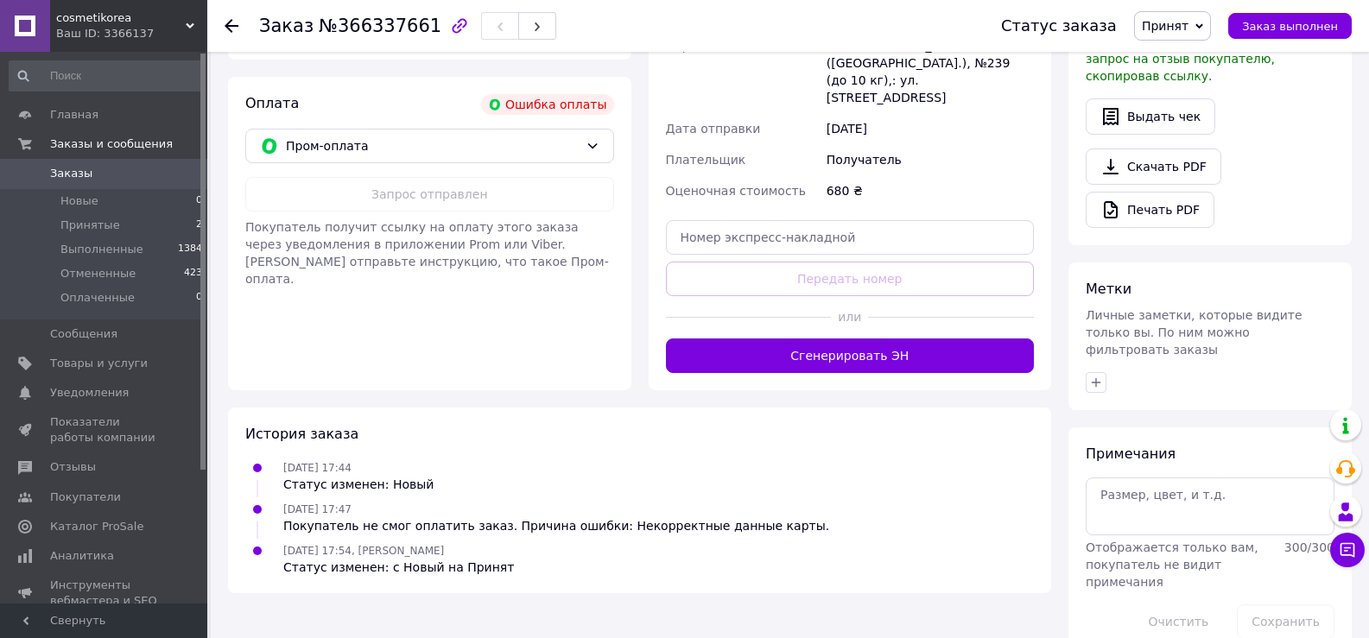
scroll to position [584, 0]
click at [102, 275] on span "Отмененные" at bounding box center [97, 274] width 75 height 16
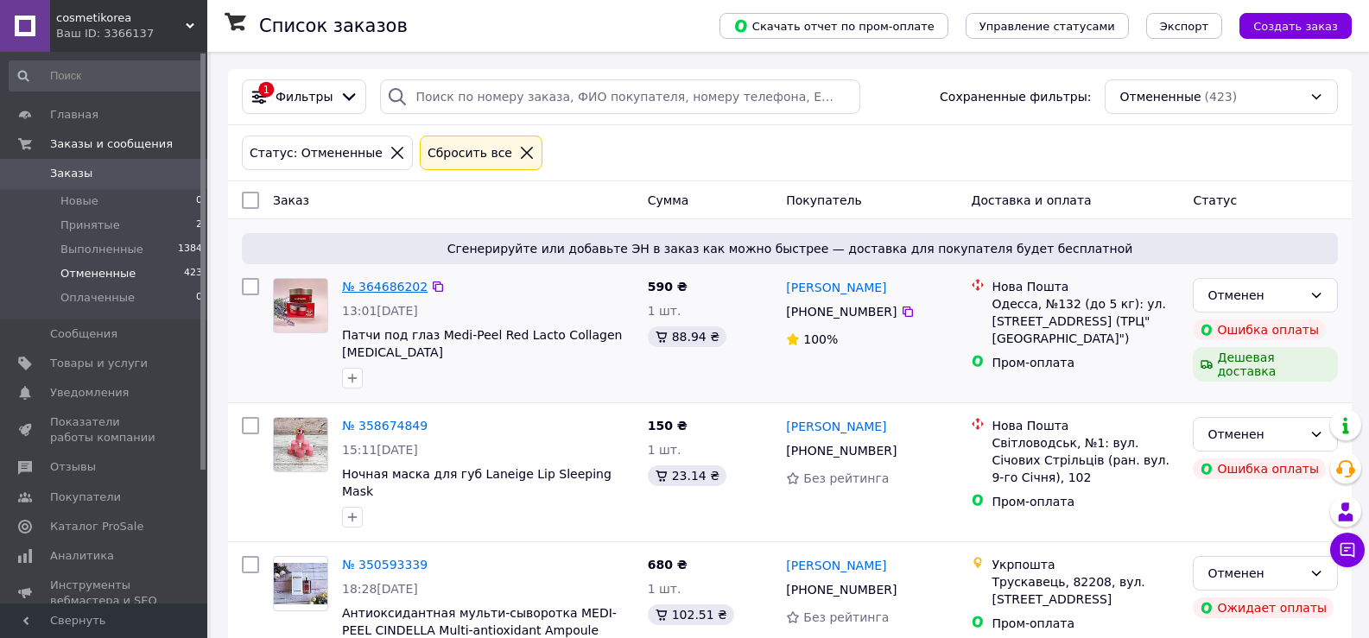
click at [383, 289] on link "№ 364686202" at bounding box center [385, 287] width 86 height 14
click at [87, 220] on span "Принятые" at bounding box center [90, 226] width 60 height 16
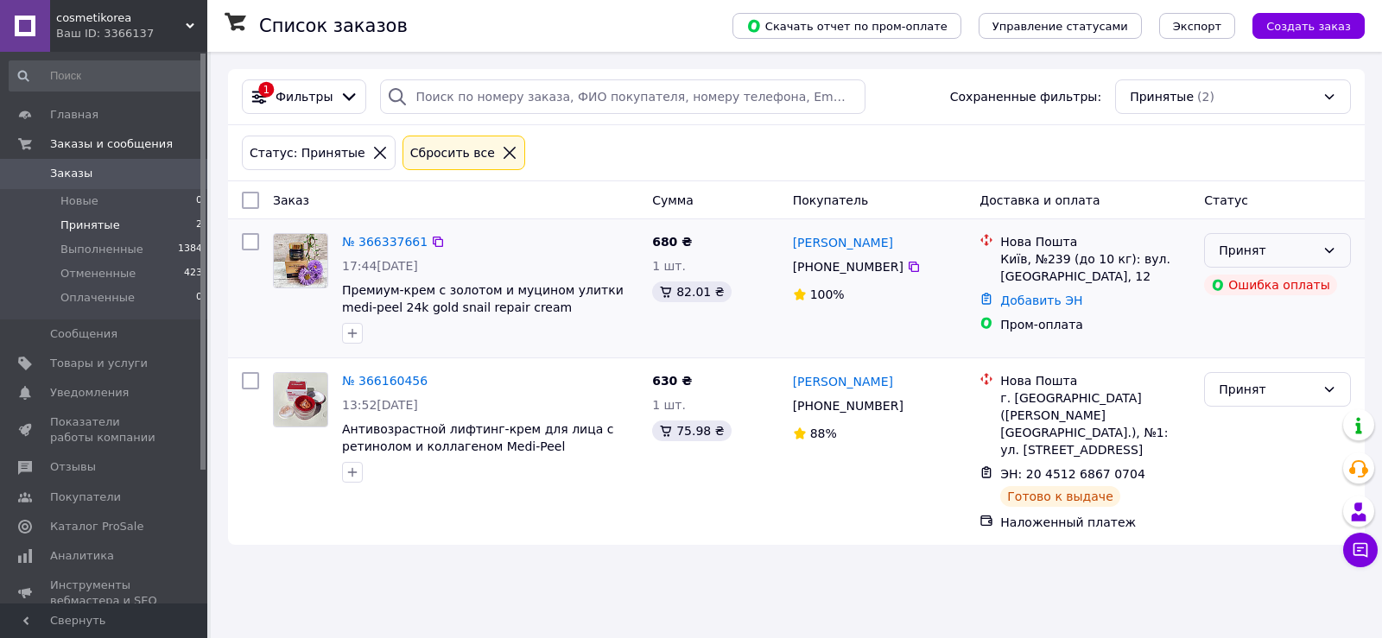
click at [1334, 243] on div "Принят" at bounding box center [1277, 250] width 147 height 35
click at [1269, 324] on li "Отменен" at bounding box center [1277, 319] width 145 height 31
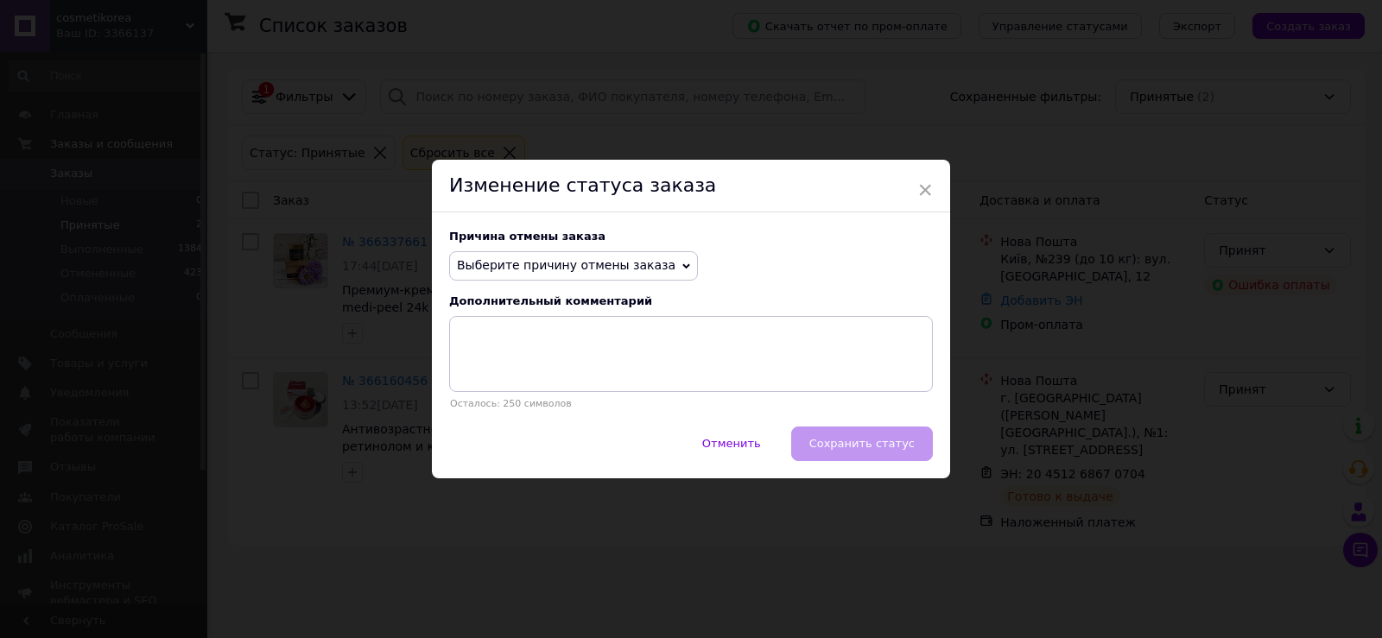
click at [646, 265] on span "Выберите причину отмены заказа" at bounding box center [573, 265] width 249 height 29
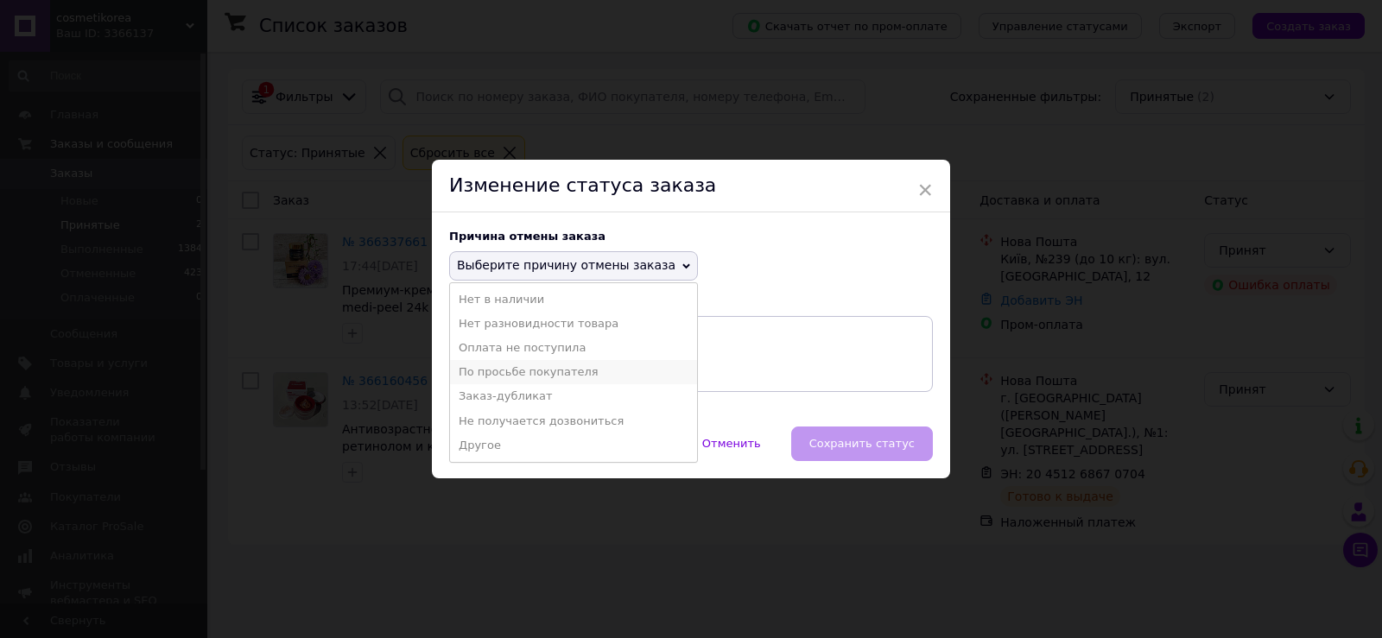
click at [576, 372] on li "По просьбе покупателя" at bounding box center [573, 372] width 247 height 24
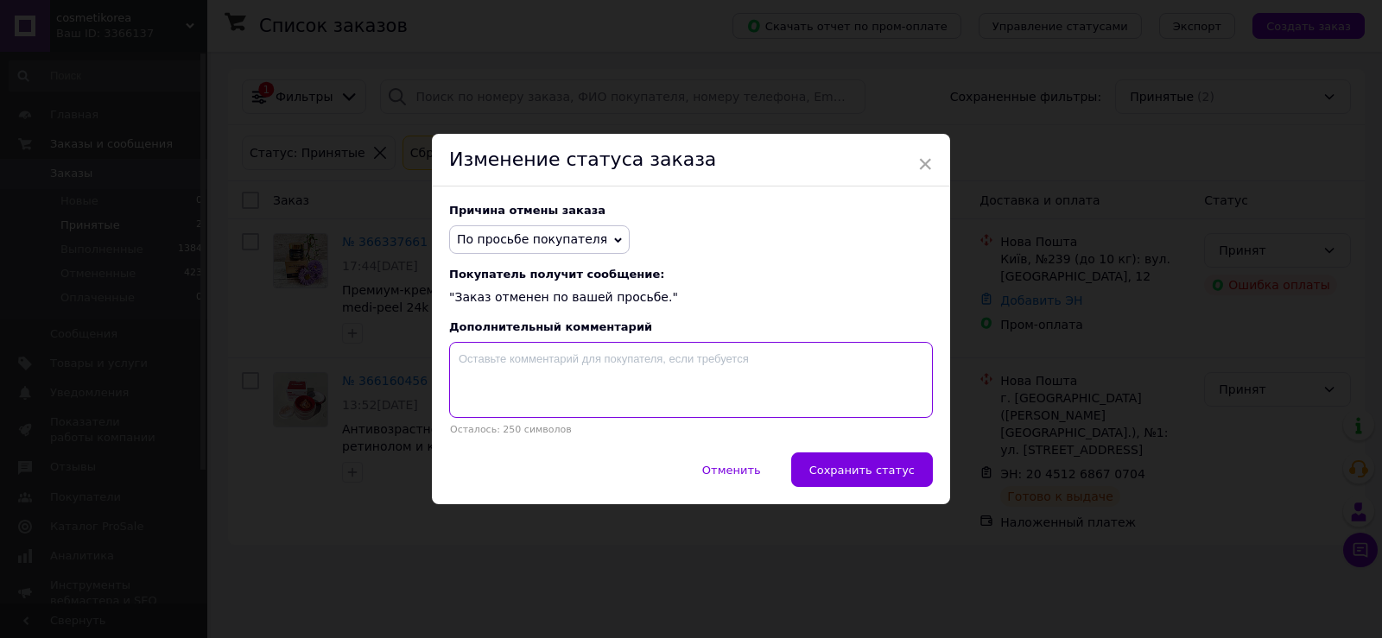
click at [567, 367] on textarea at bounding box center [691, 380] width 484 height 76
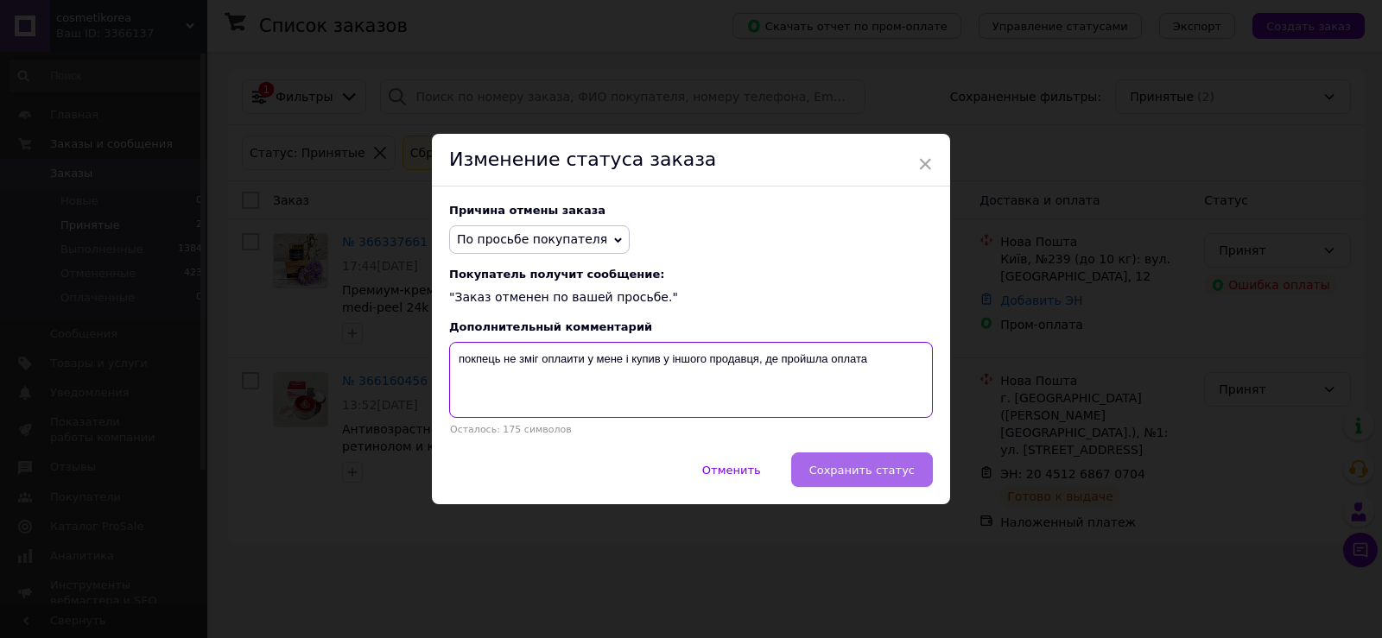
type textarea "покпець не зміг оплаити у мене і купив у іншого продавця, де пройшла оплата"
click at [859, 471] on span "Сохранить статус" at bounding box center [861, 470] width 105 height 13
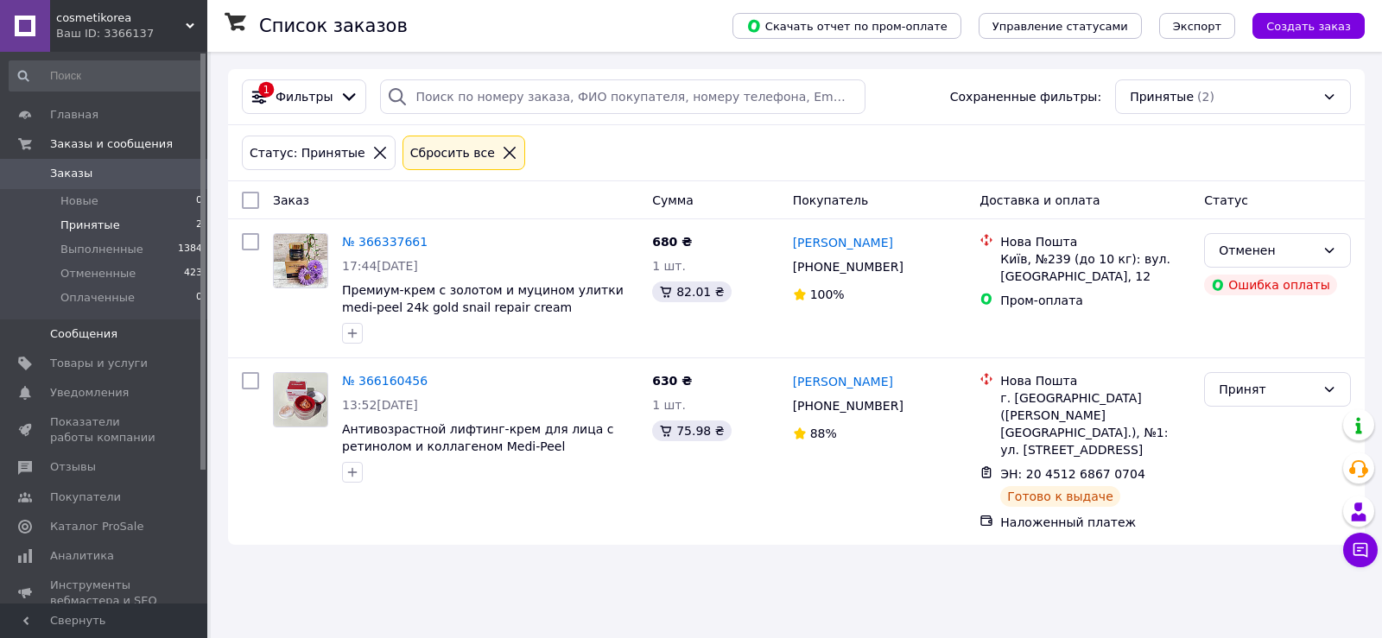
click at [85, 337] on span "Сообщения" at bounding box center [83, 334] width 67 height 16
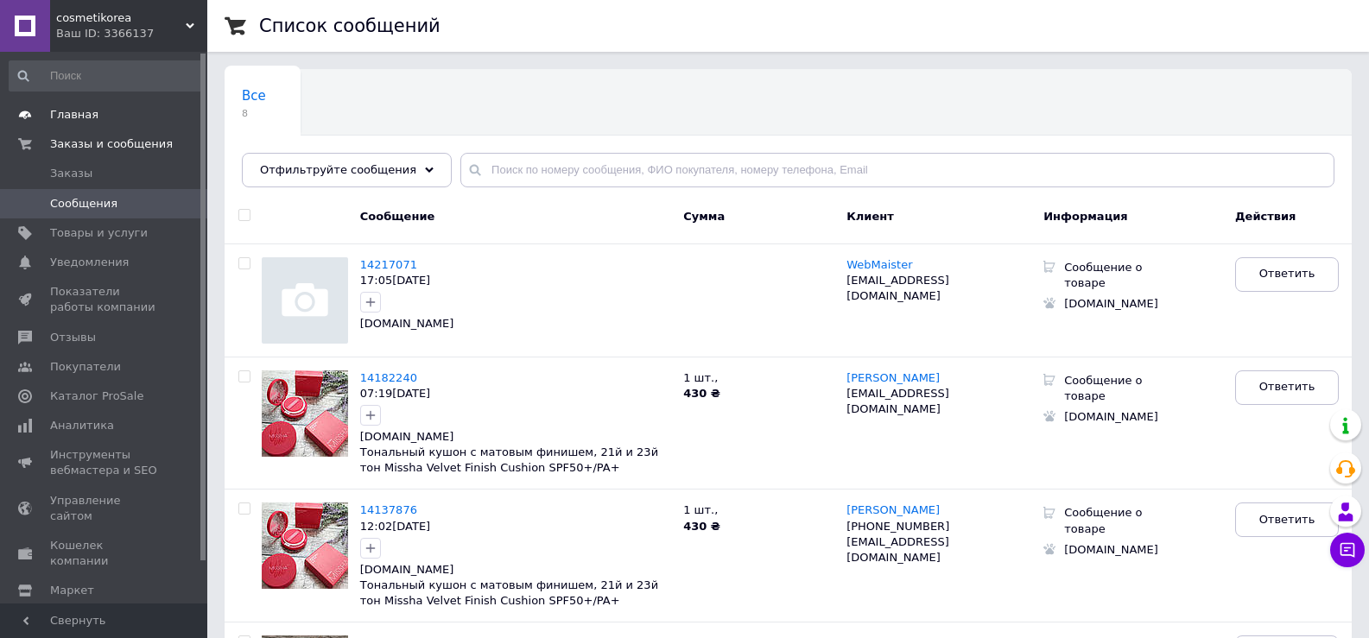
click at [91, 115] on span "Главная" at bounding box center [74, 115] width 48 height 16
